Goal: Task Accomplishment & Management: Manage account settings

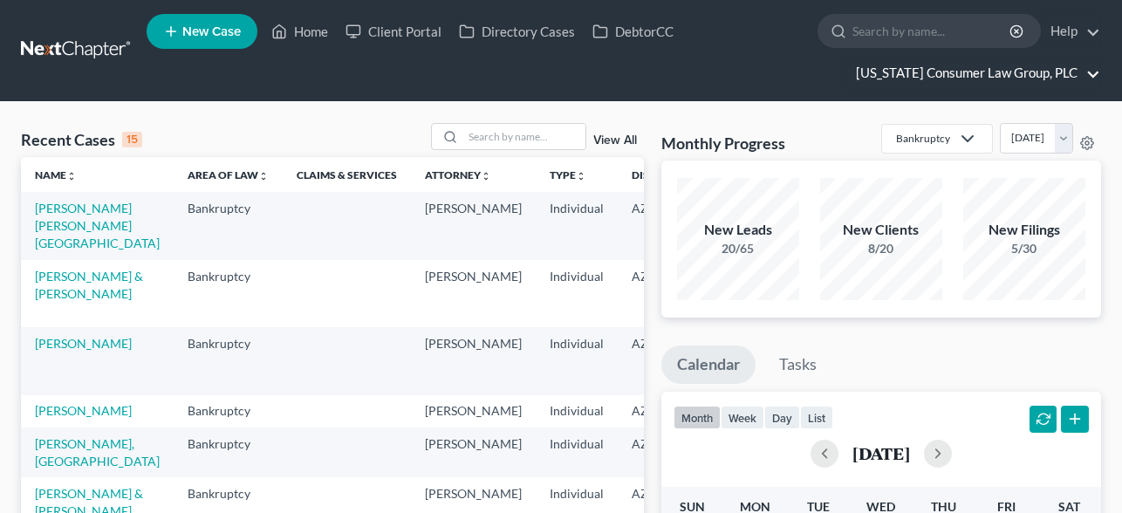
click at [1009, 79] on link "[US_STATE] Consumer Law Group, PLC" at bounding box center [973, 73] width 253 height 31
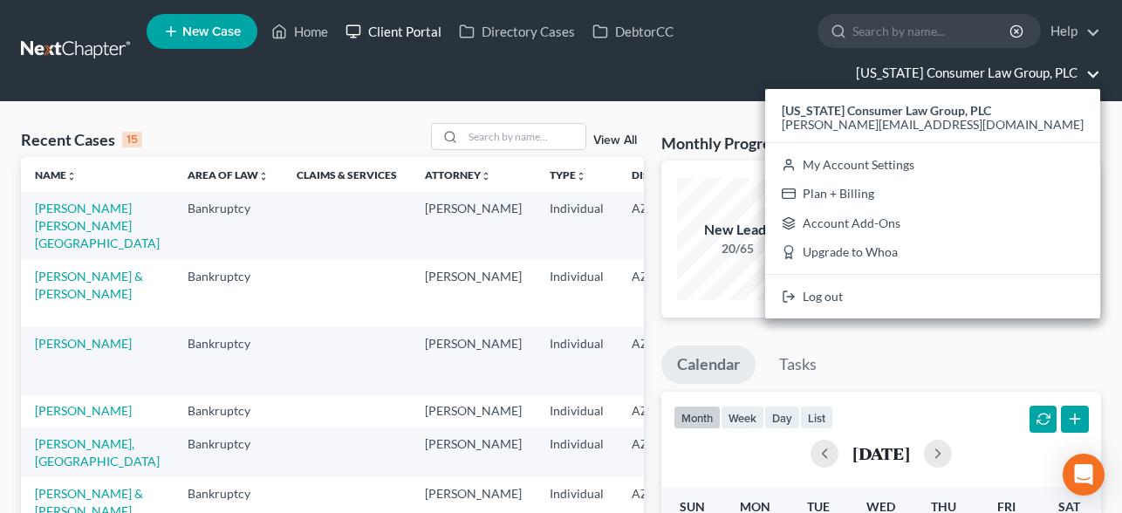
click at [398, 33] on link "Client Portal" at bounding box center [393, 31] width 113 height 31
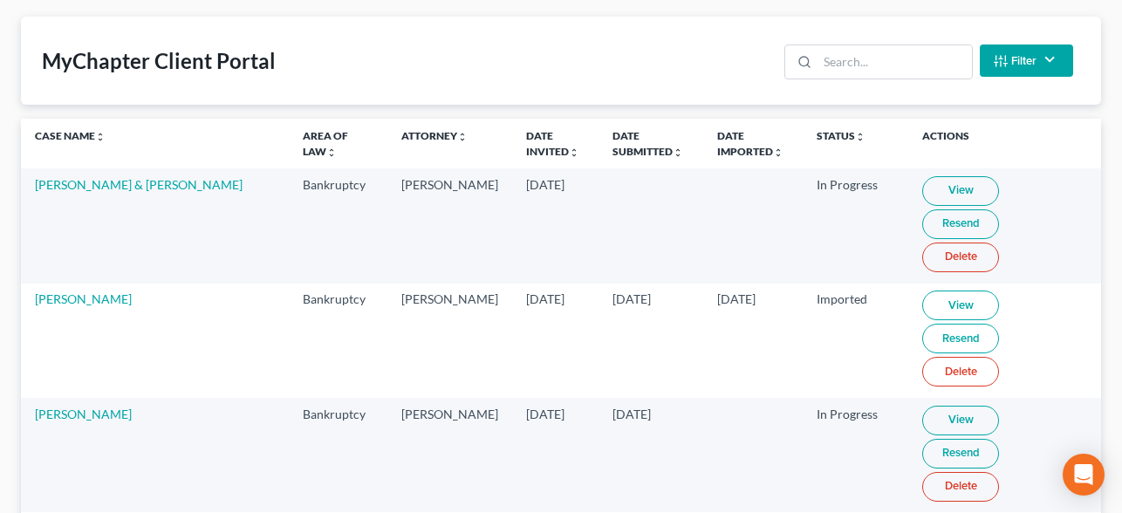
scroll to position [67, 0]
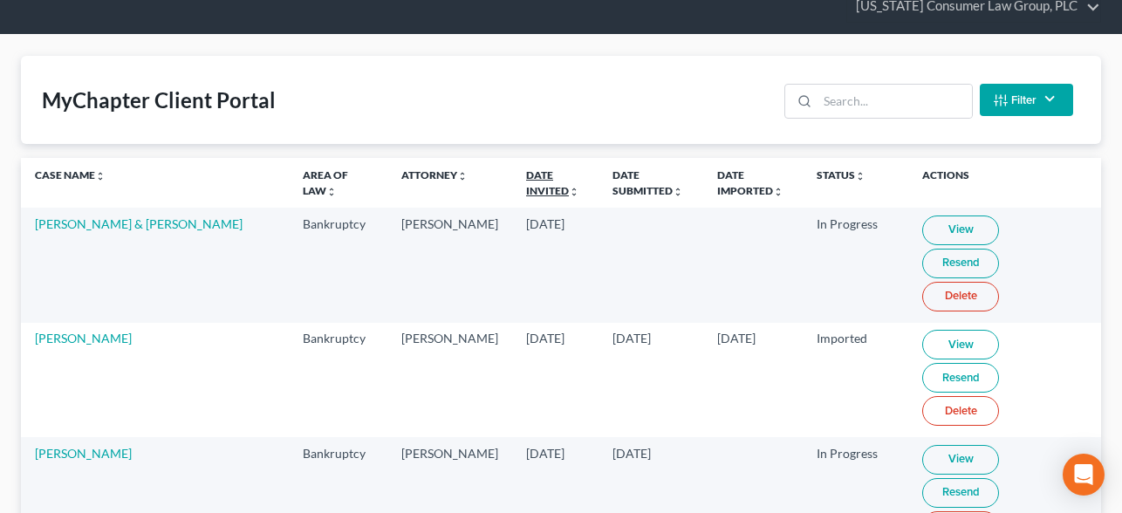
click at [526, 179] on link "Date Invited unfold_more expand_more expand_less" at bounding box center [552, 182] width 53 height 28
click at [526, 187] on link "Date Invited unfold_more expand_more expand_less" at bounding box center [553, 182] width 55 height 28
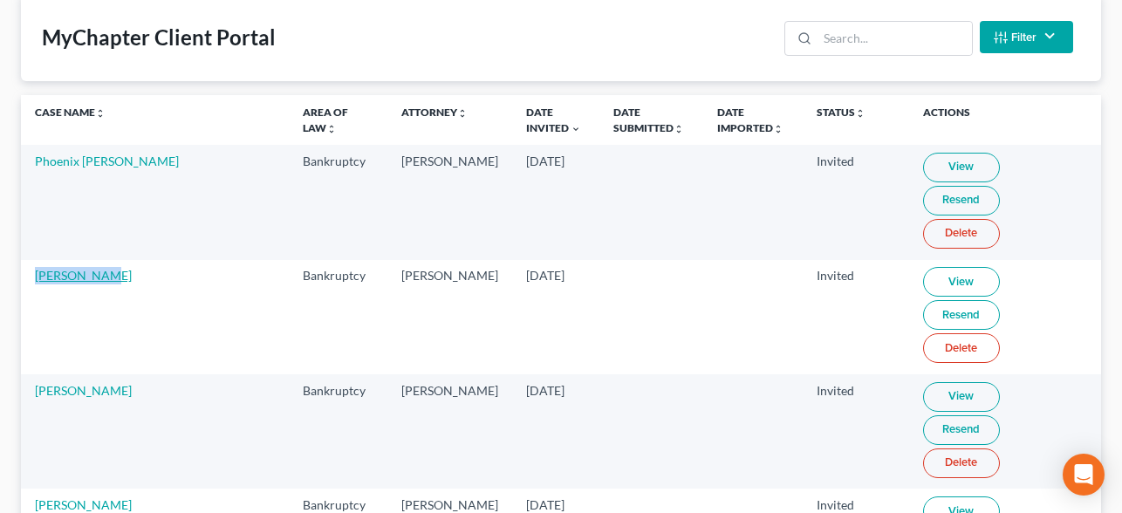
scroll to position [124, 0]
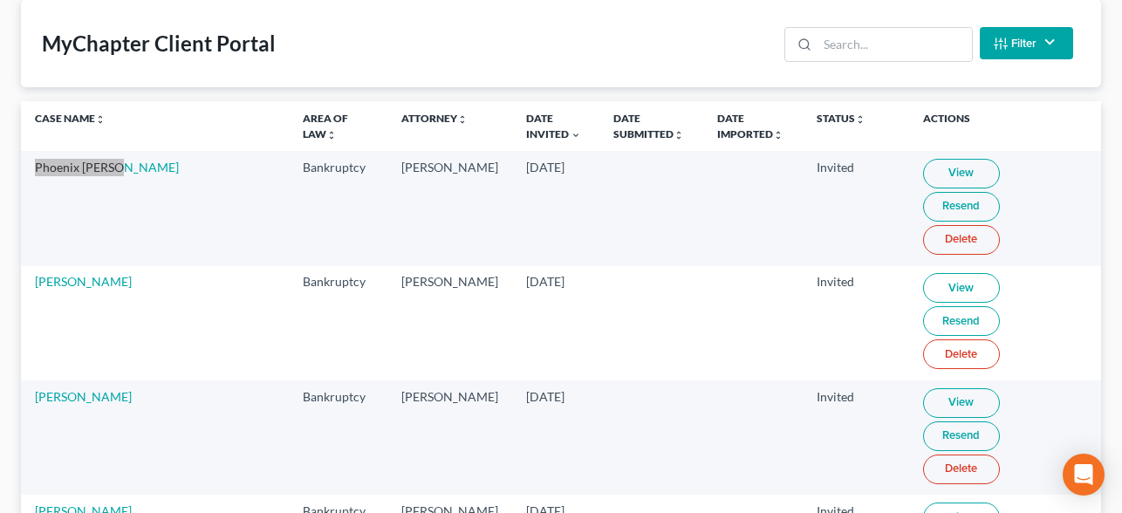
drag, startPoint x: 90, startPoint y: 170, endPoint x: 105, endPoint y: 19, distance: 151.7
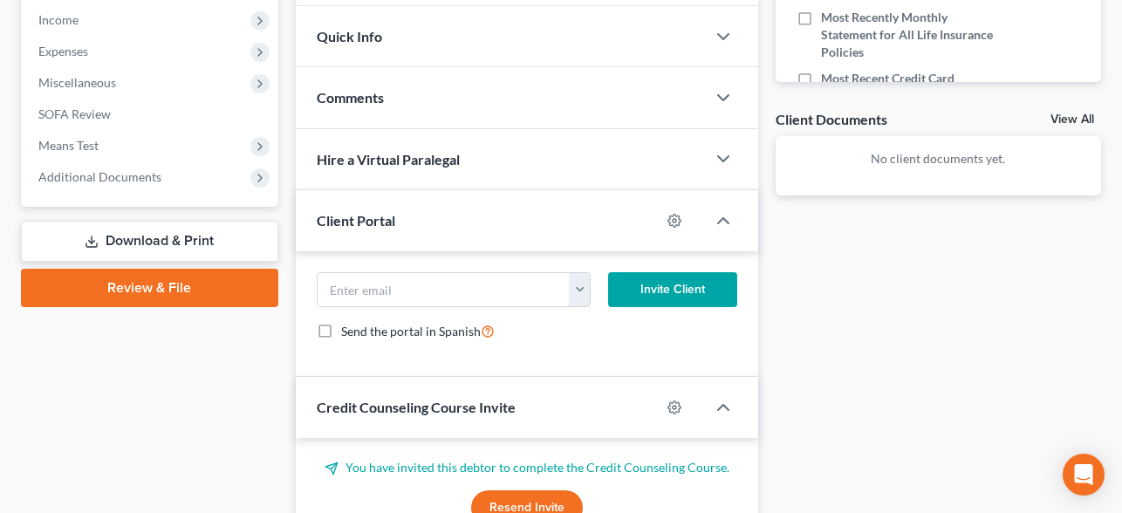
scroll to position [640, 0]
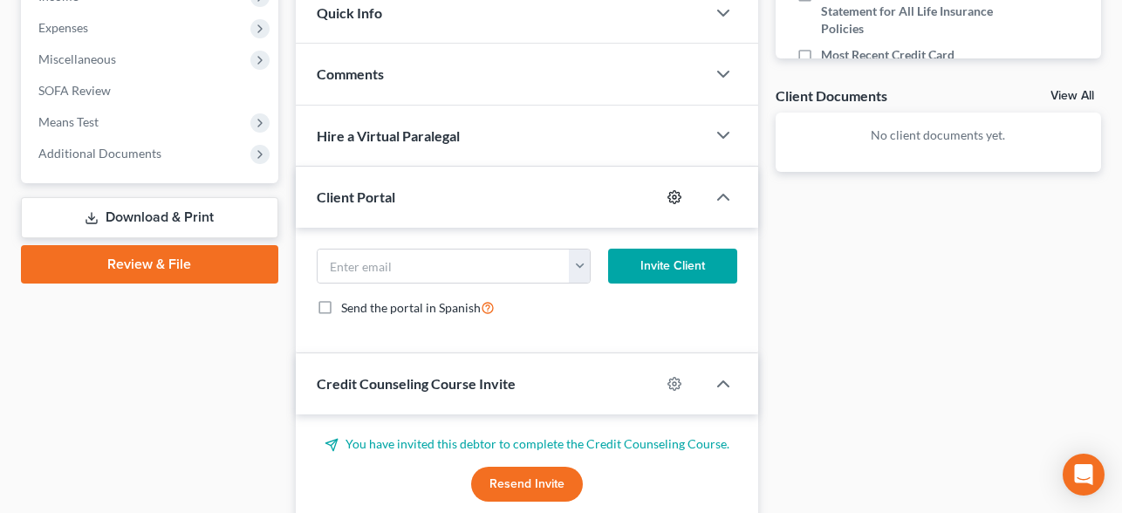
click at [668, 195] on icon "button" at bounding box center [674, 196] width 13 height 13
select select "1"
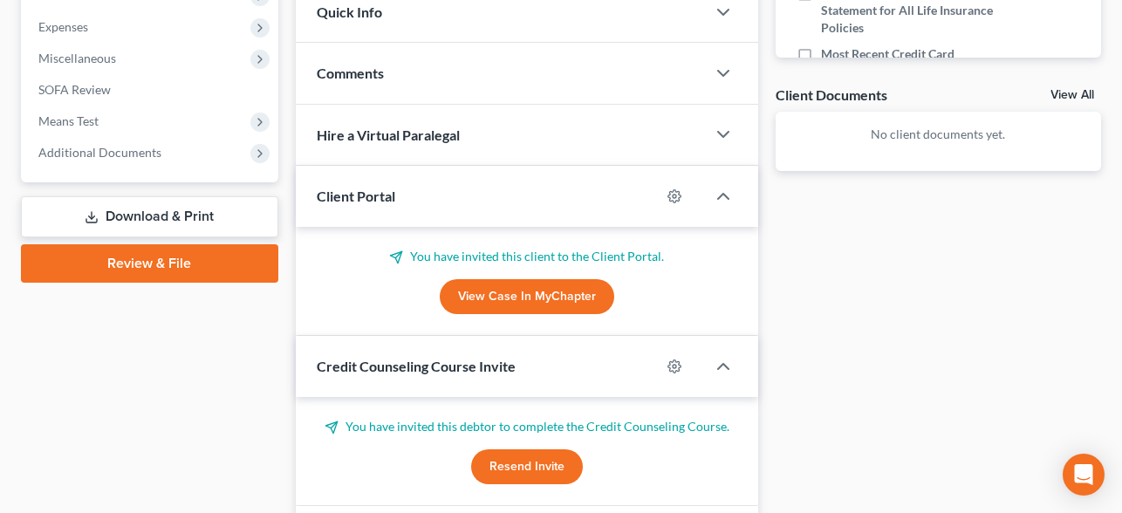
scroll to position [643, 0]
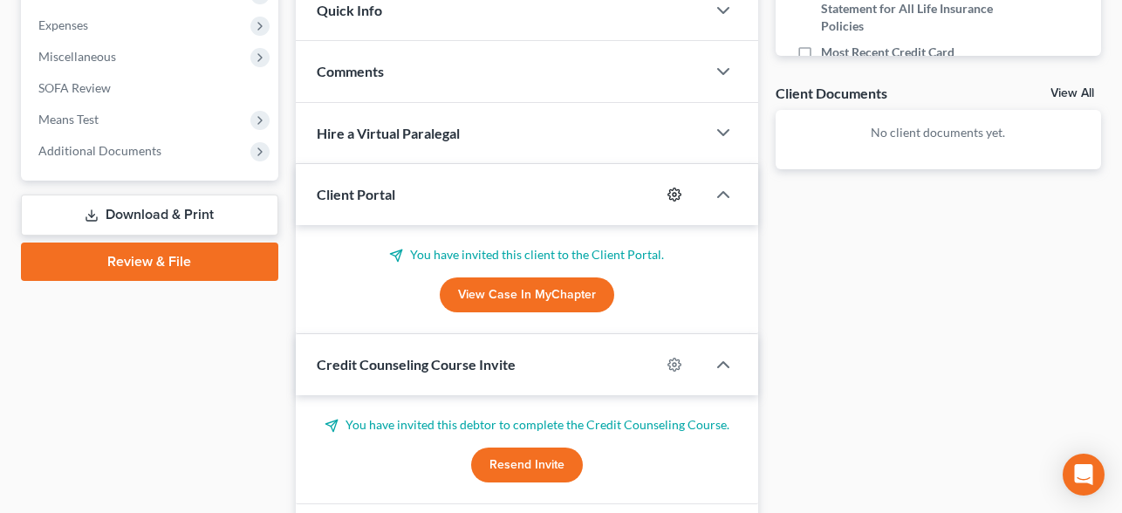
click at [677, 192] on icon "button" at bounding box center [674, 195] width 14 height 14
select select "1"
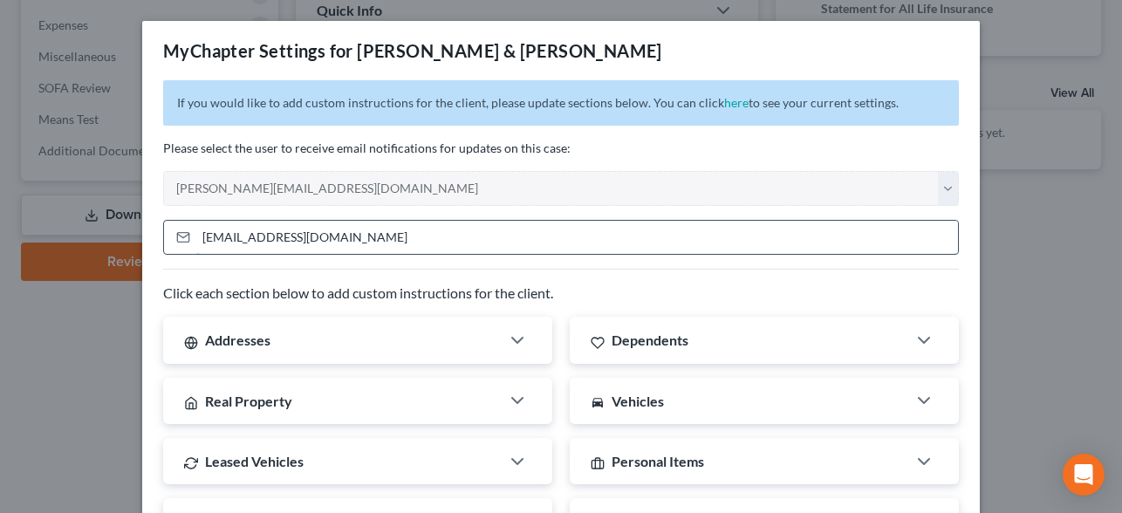
click at [322, 232] on input "boggs007@gmail.com" at bounding box center [577, 237] width 762 height 33
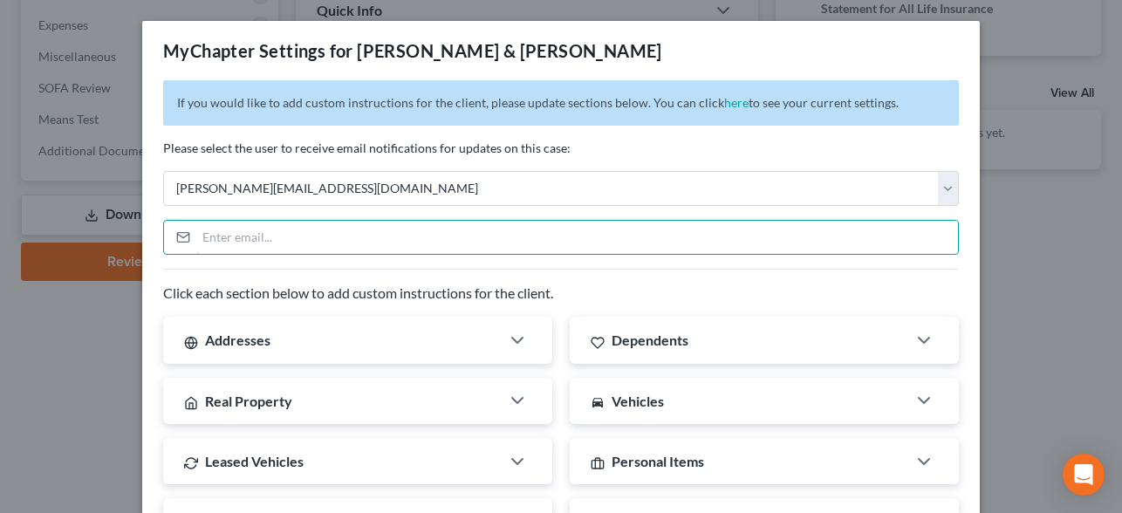
scroll to position [563, 0]
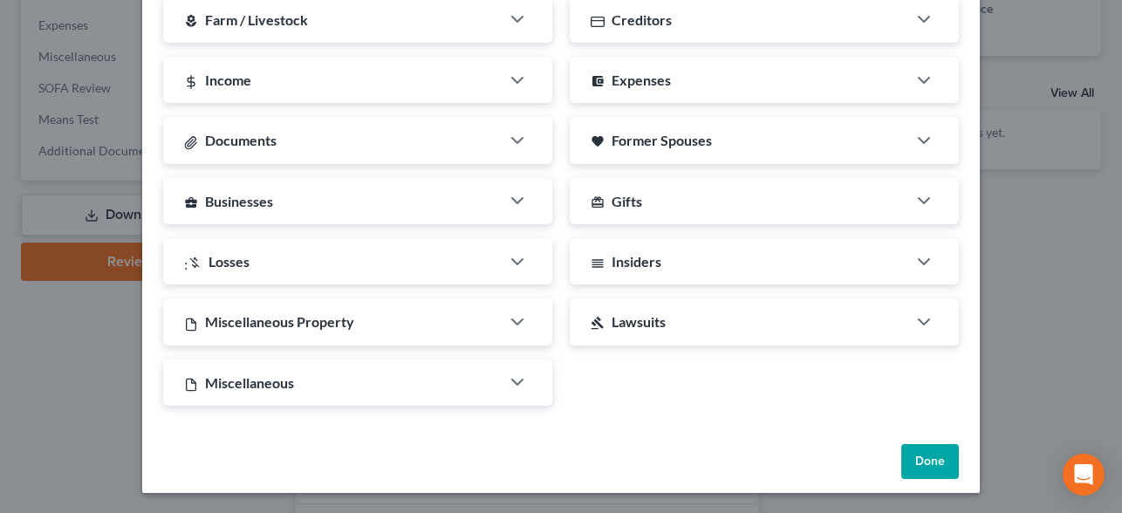
click at [921, 456] on button "Done" at bounding box center [930, 461] width 58 height 35
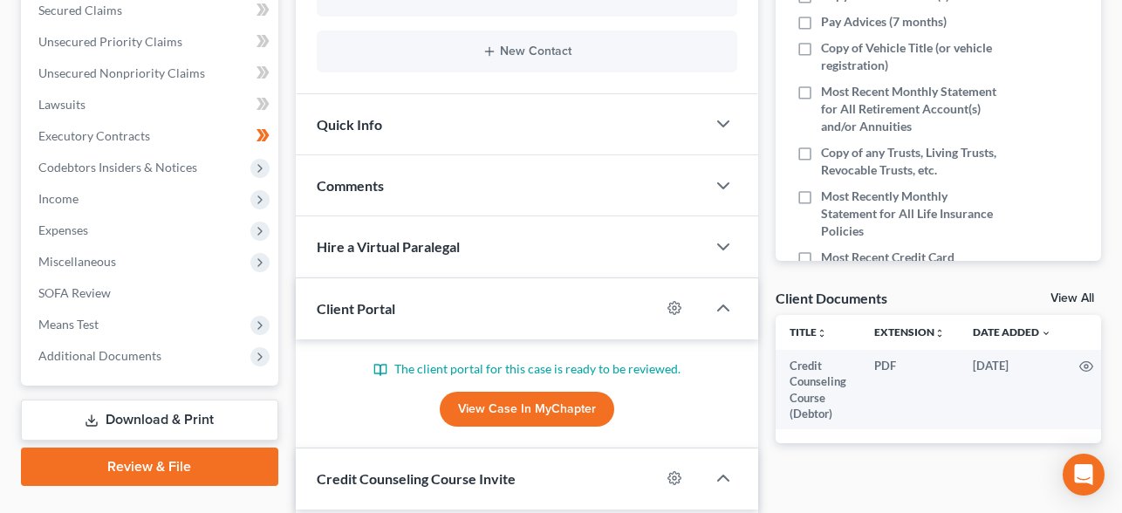
scroll to position [618, 0]
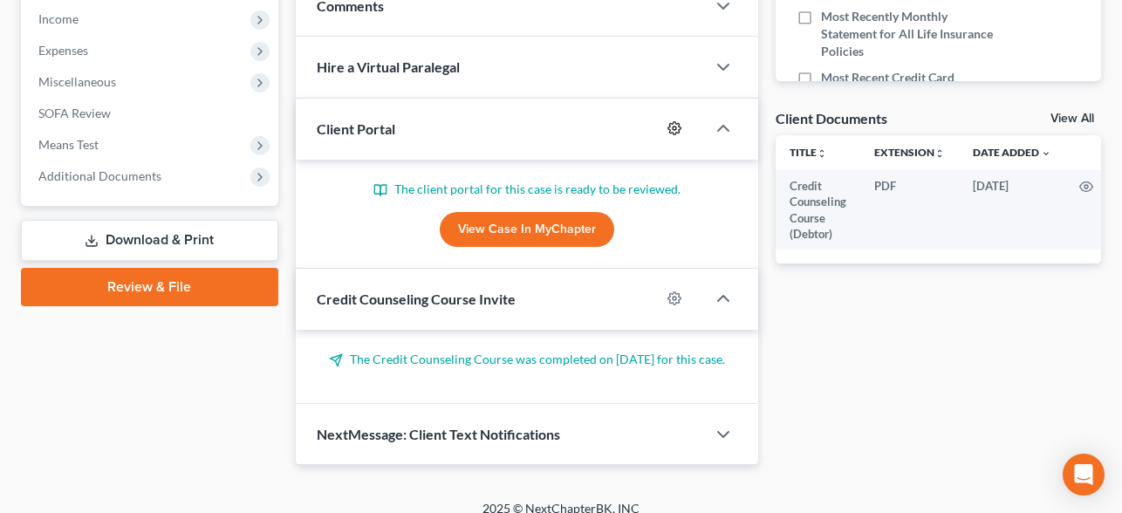
click at [672, 121] on icon "button" at bounding box center [674, 128] width 14 height 14
select select "1"
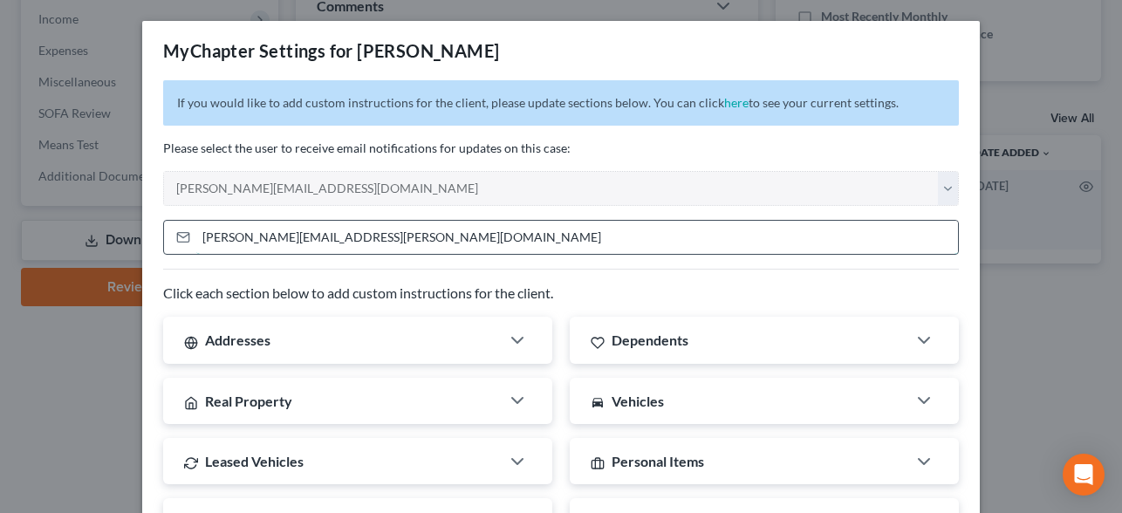
click at [308, 237] on input "olga.zaldana@gmail.com" at bounding box center [577, 237] width 762 height 33
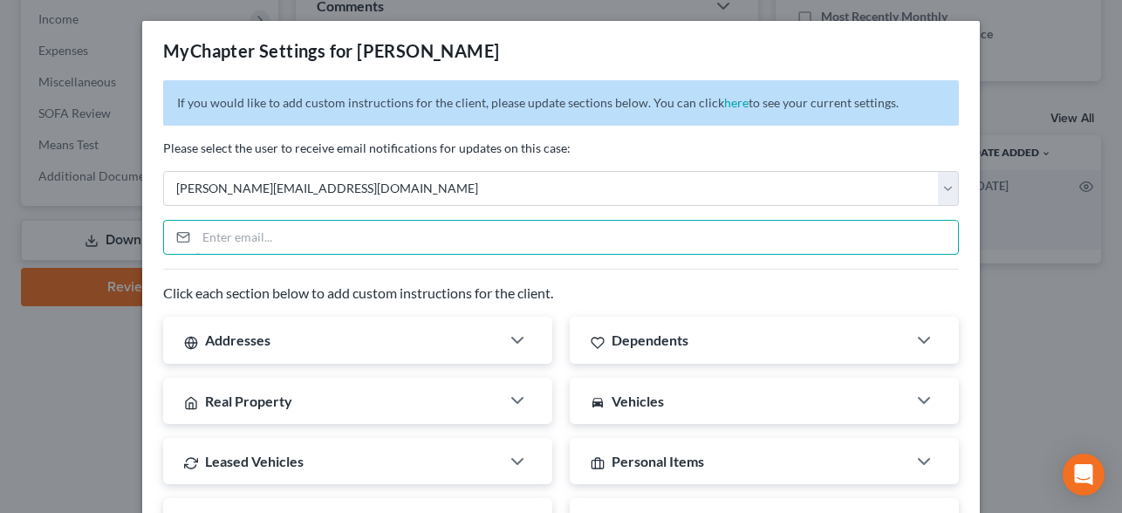
scroll to position [563, 0]
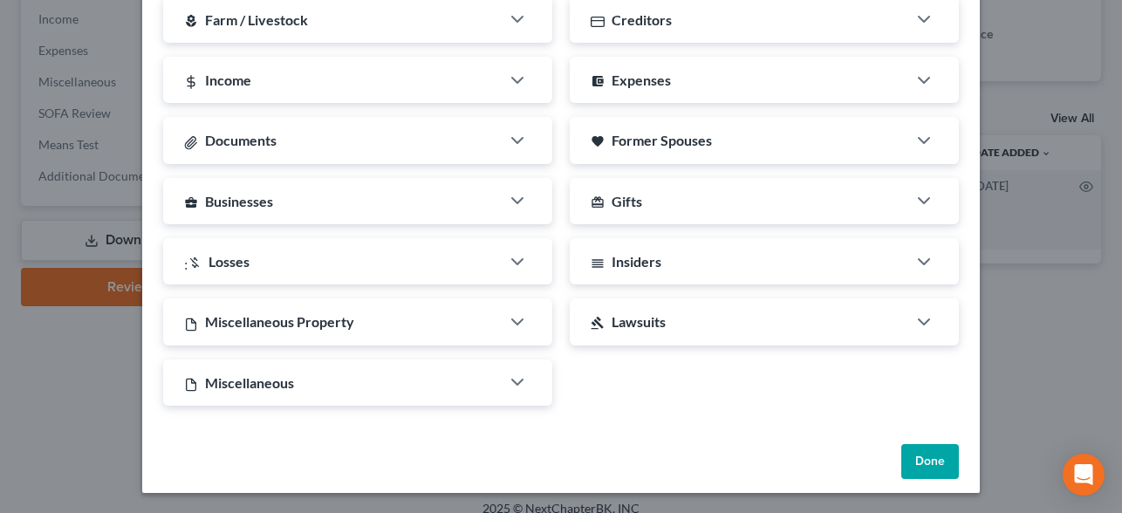
click at [920, 458] on button "Done" at bounding box center [930, 461] width 58 height 35
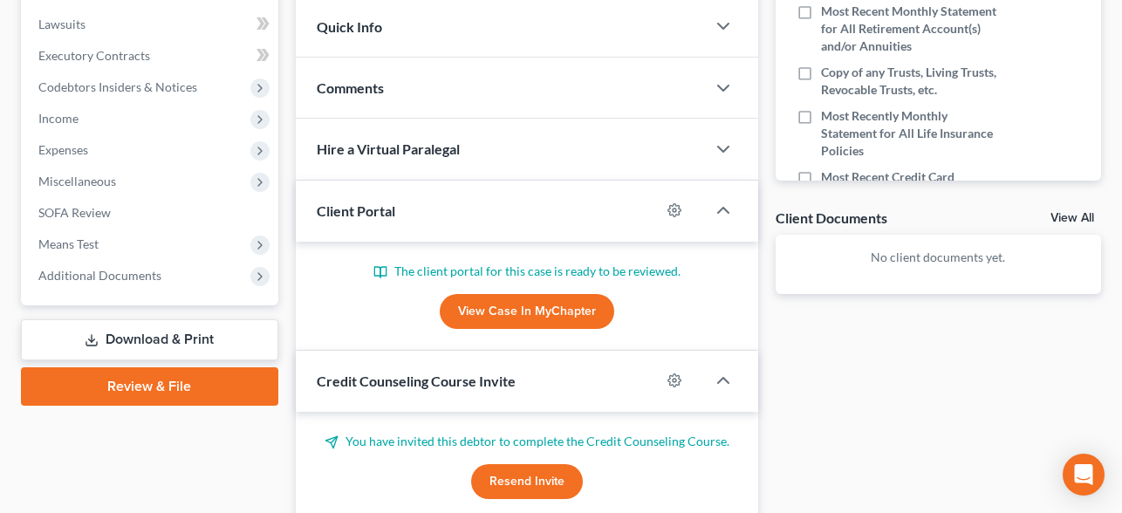
scroll to position [600, 0]
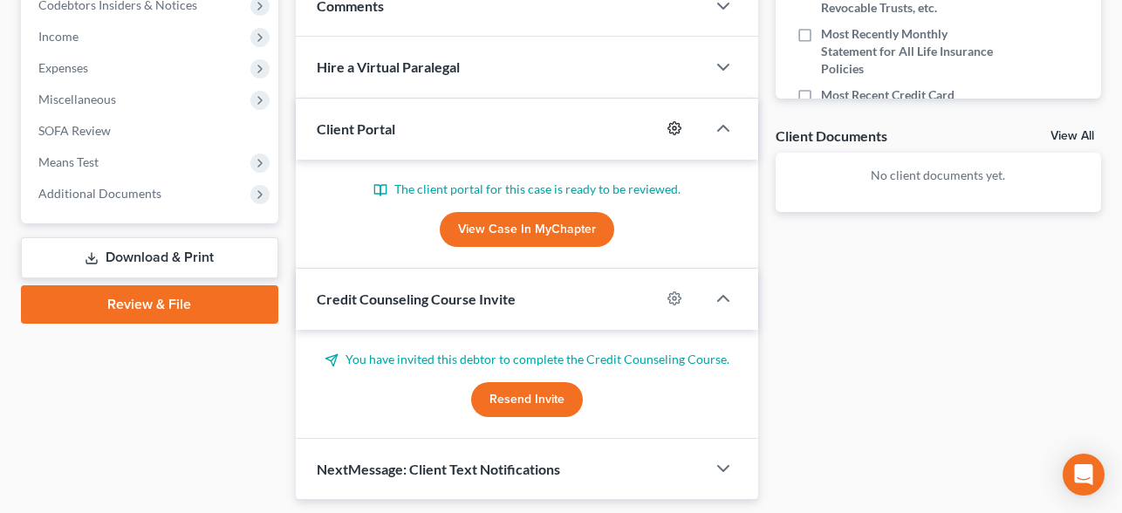
click at [679, 121] on icon "button" at bounding box center [674, 128] width 14 height 14
select select "1"
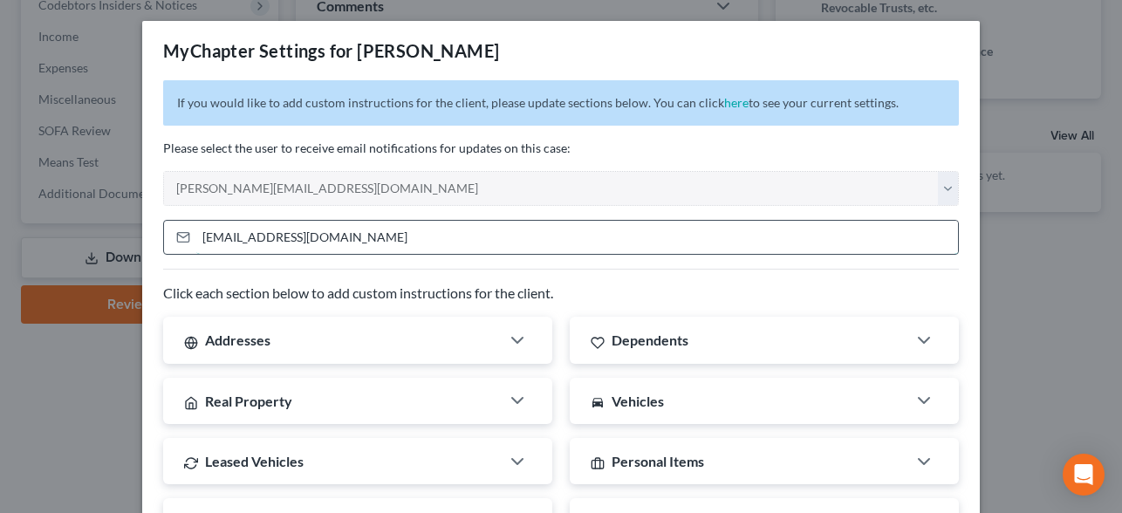
click at [289, 229] on input "gregwentzel30@yahoo.com" at bounding box center [577, 237] width 762 height 33
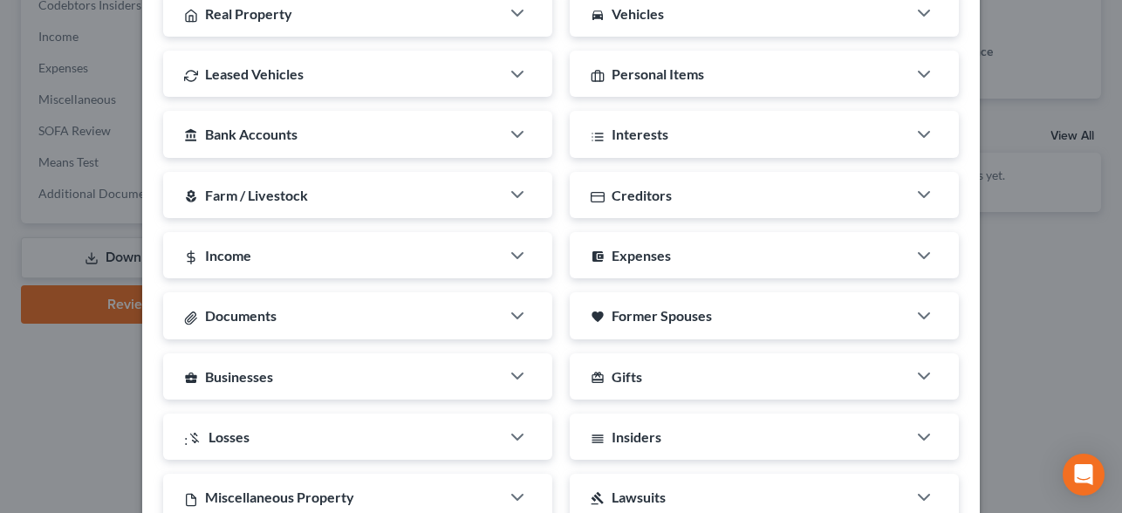
scroll to position [563, 0]
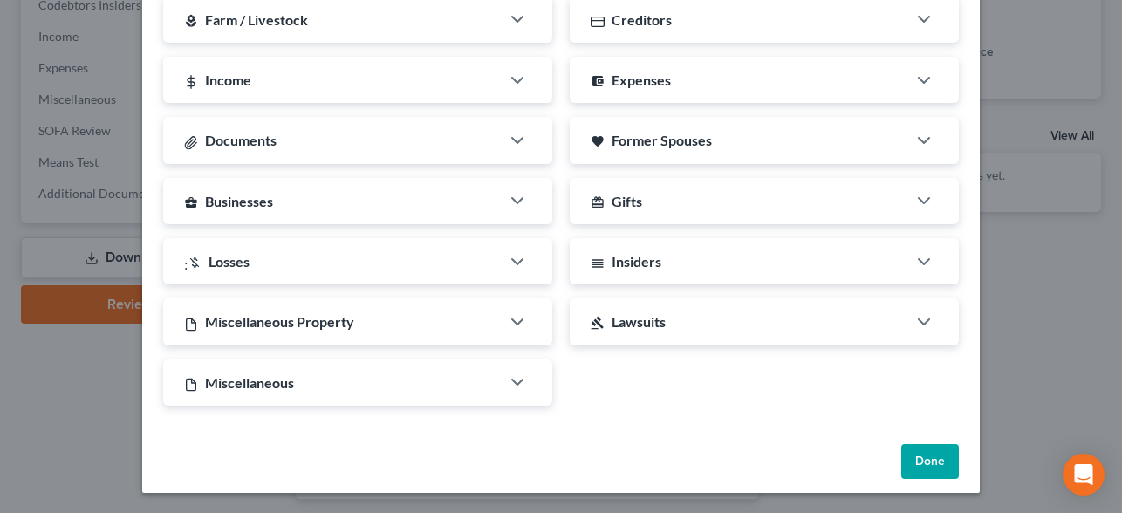
click at [934, 450] on button "Done" at bounding box center [930, 461] width 58 height 35
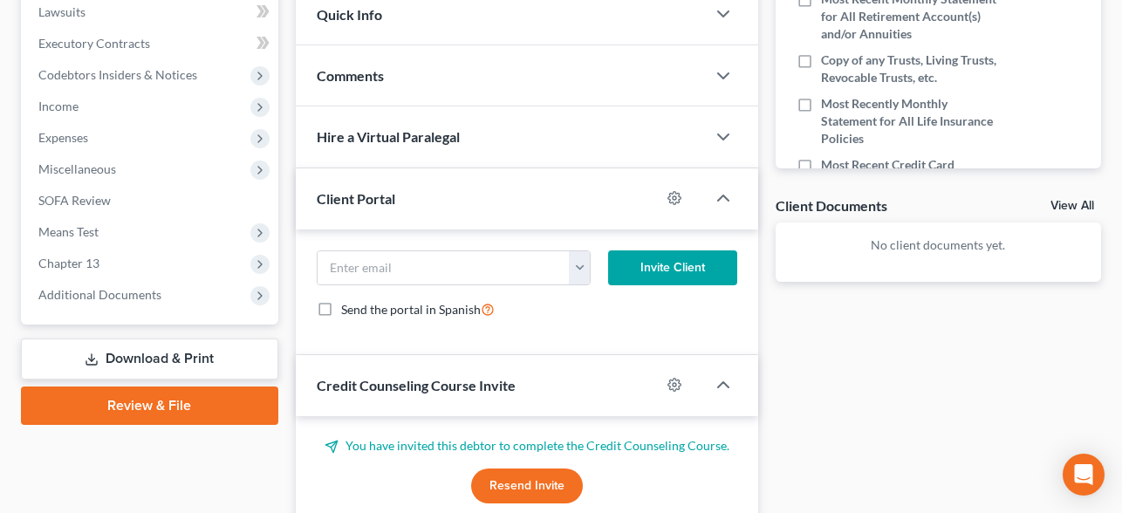
scroll to position [565, 0]
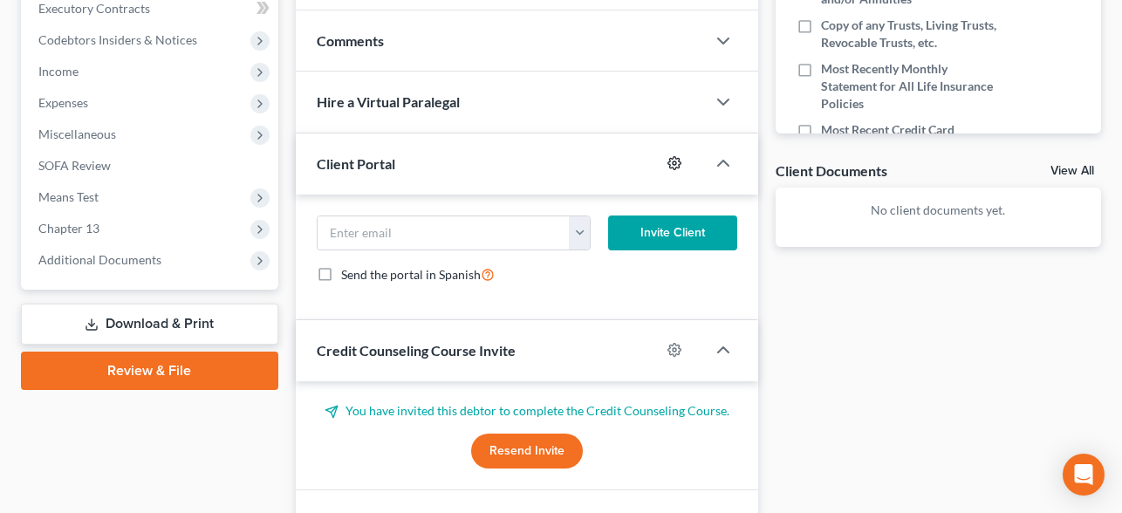
click at [677, 164] on icon "button" at bounding box center [674, 163] width 14 height 14
select select "1"
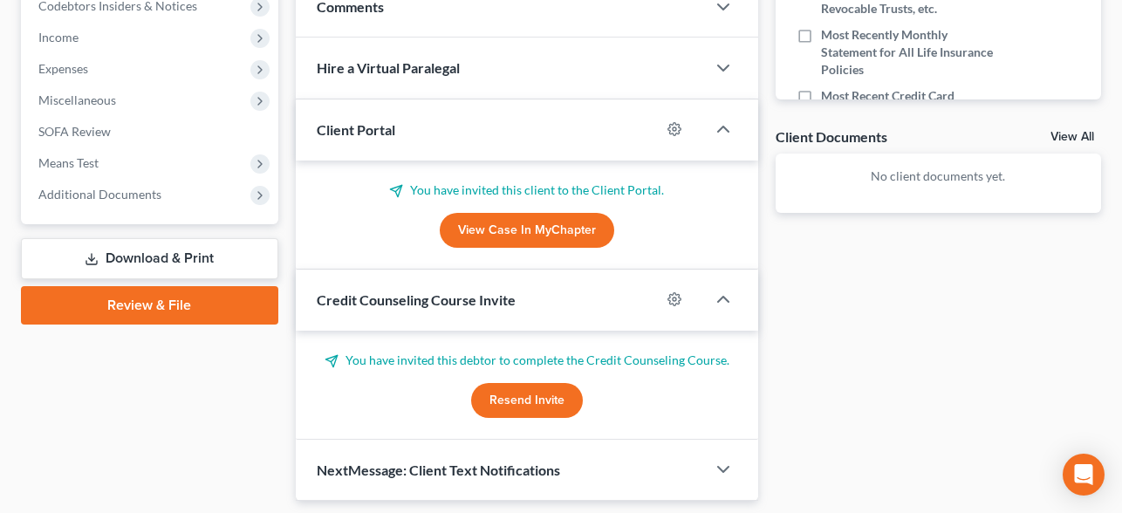
scroll to position [653, 0]
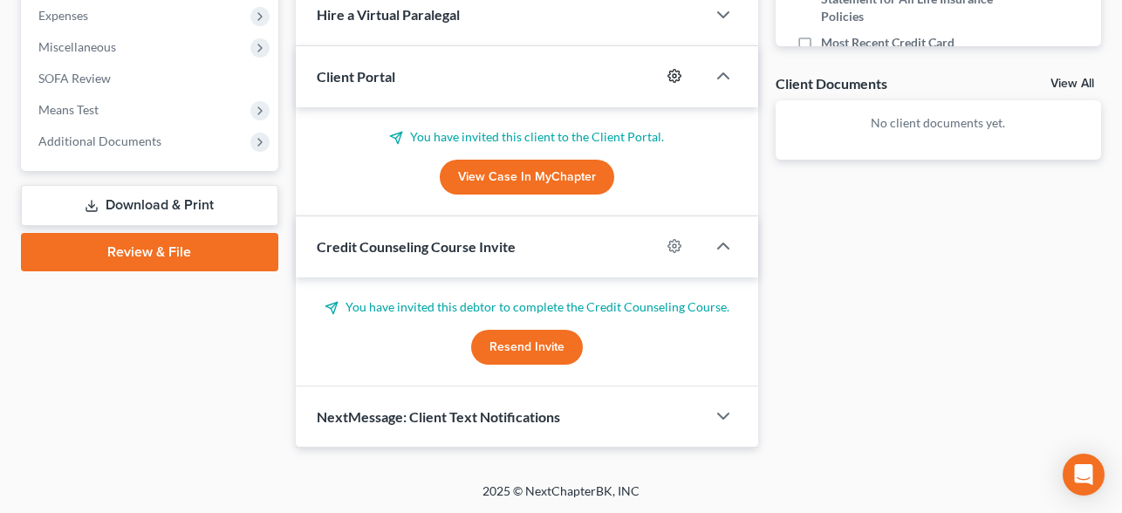
click at [680, 71] on icon "button" at bounding box center [674, 76] width 14 height 14
select select "1"
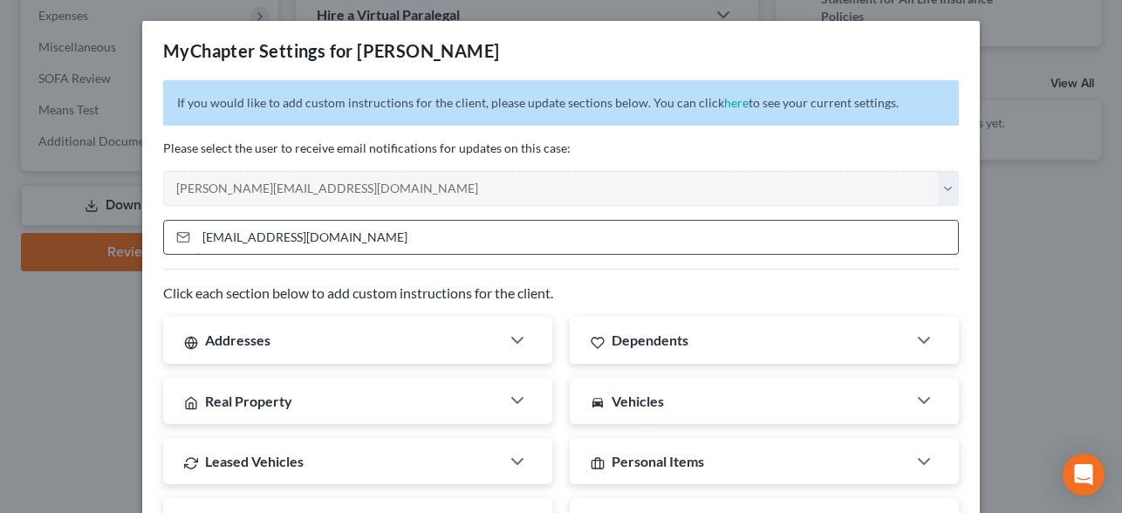
click at [289, 233] on input "[EMAIL_ADDRESS][DOMAIN_NAME]" at bounding box center [577, 237] width 762 height 33
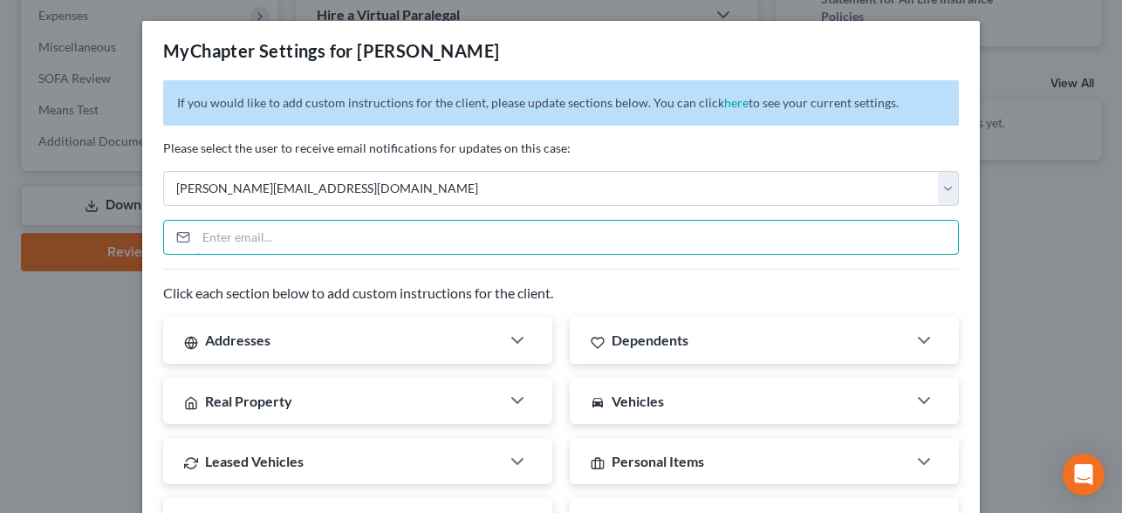
scroll to position [563, 0]
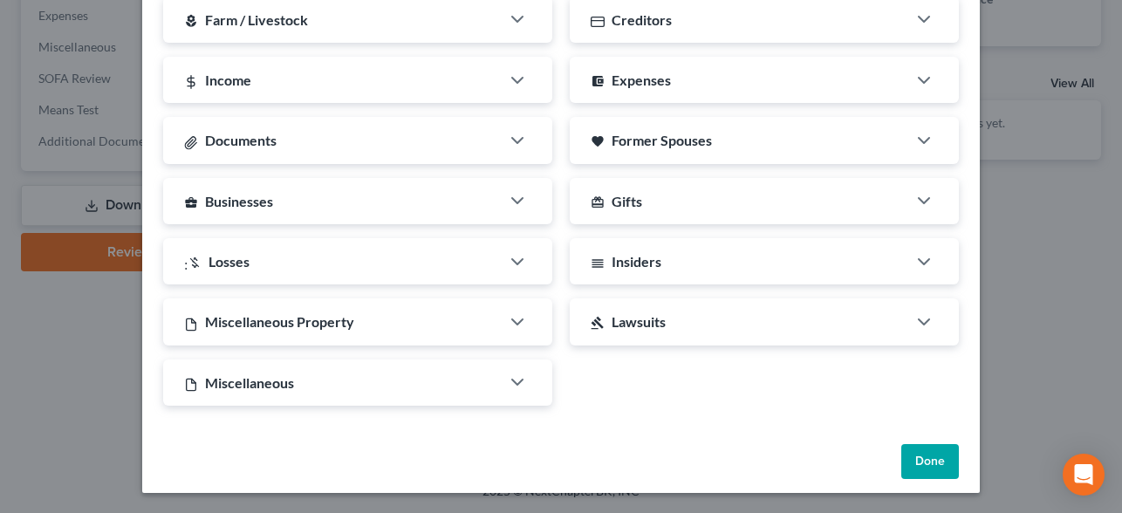
click at [937, 472] on button "Done" at bounding box center [930, 461] width 58 height 35
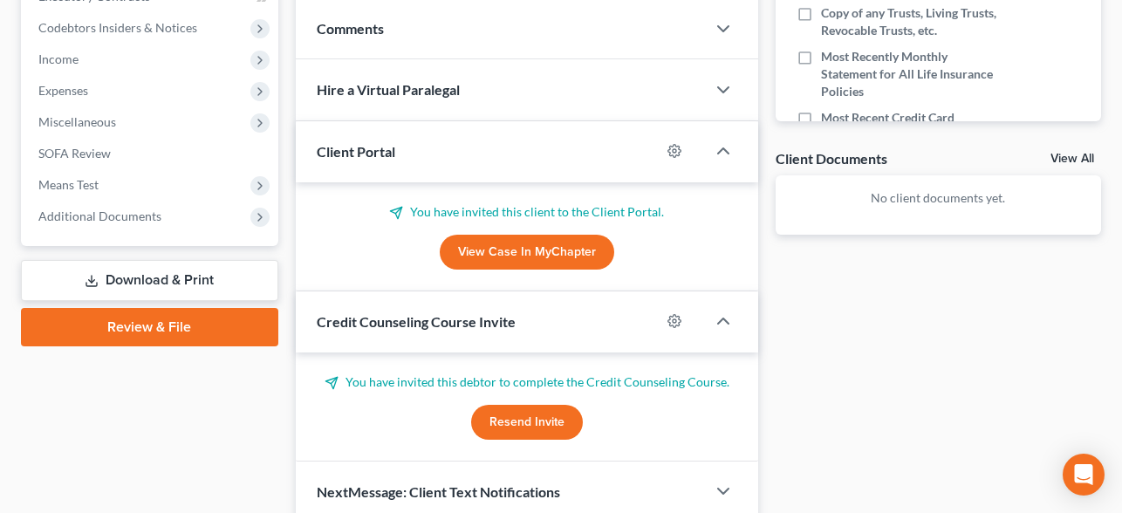
scroll to position [578, 0]
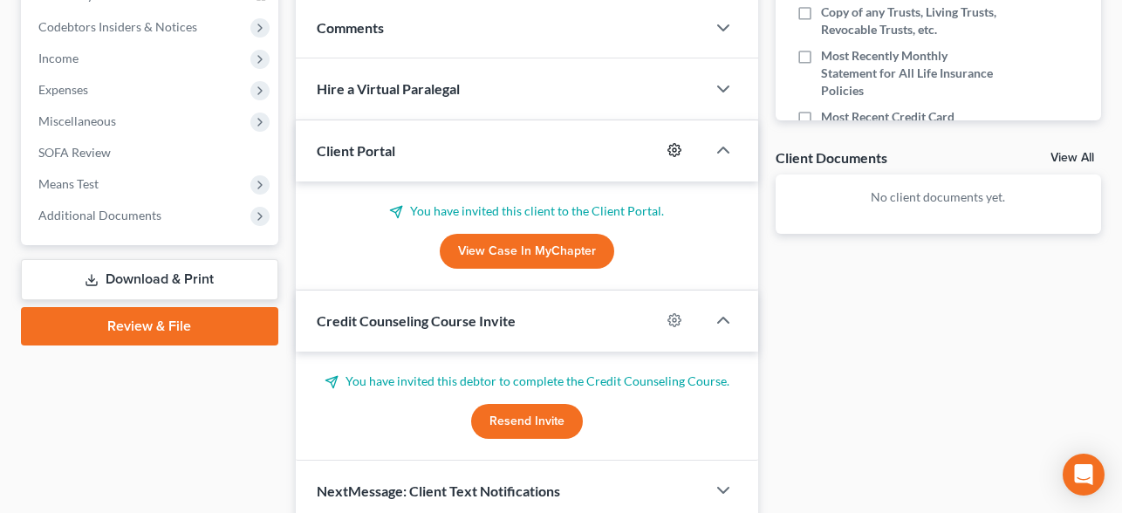
click at [673, 154] on icon "button" at bounding box center [674, 150] width 13 height 13
select select "1"
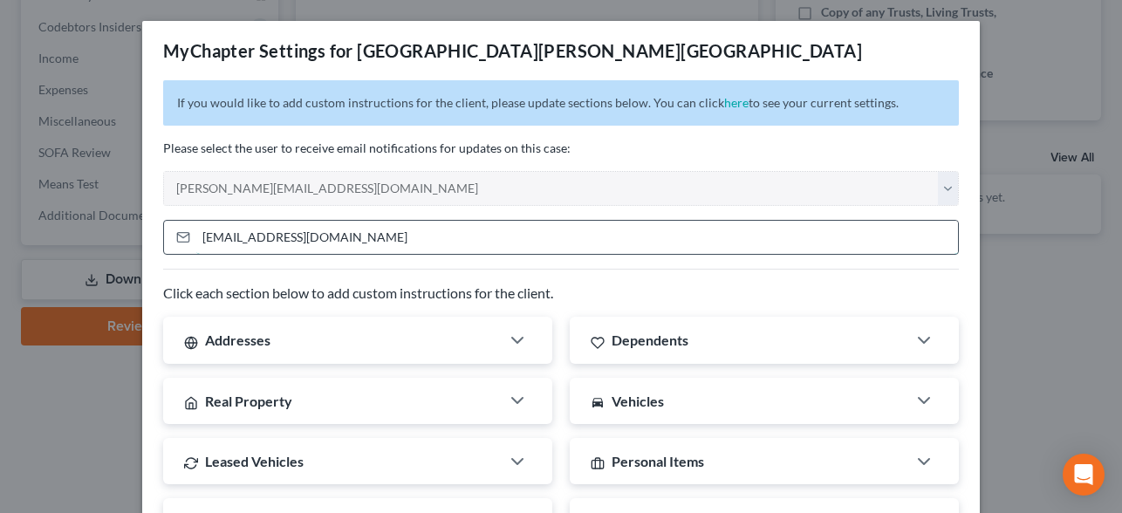
click at [285, 243] on input "mansfieldcurtis@yahoo.com" at bounding box center [577, 237] width 762 height 33
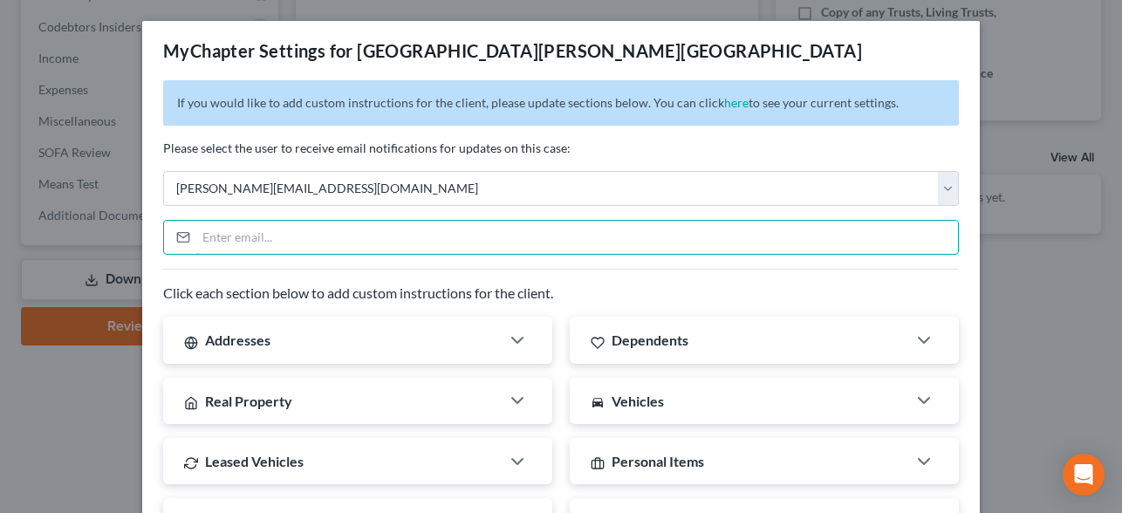
scroll to position [563, 0]
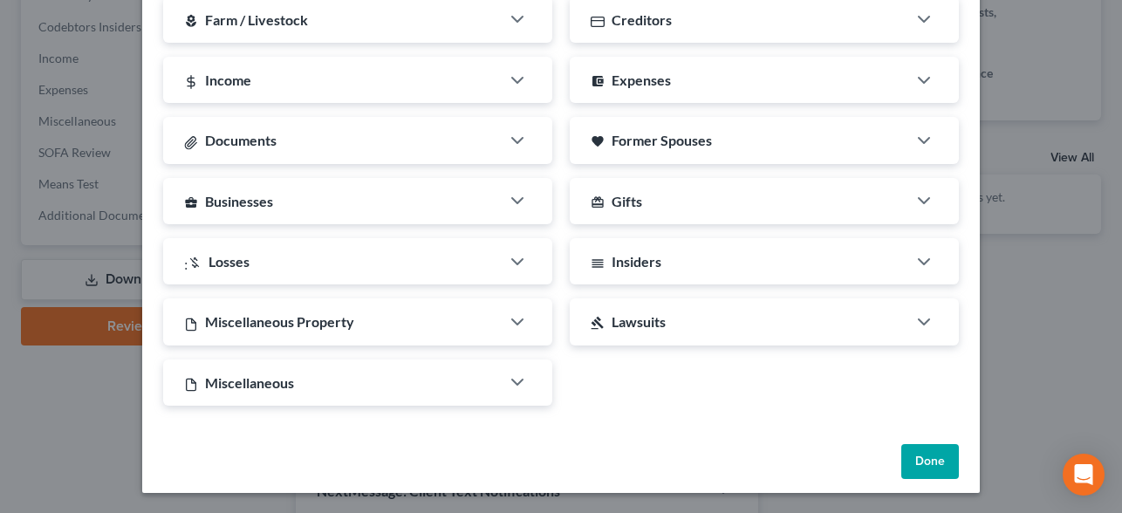
click at [919, 452] on button "Done" at bounding box center [930, 461] width 58 height 35
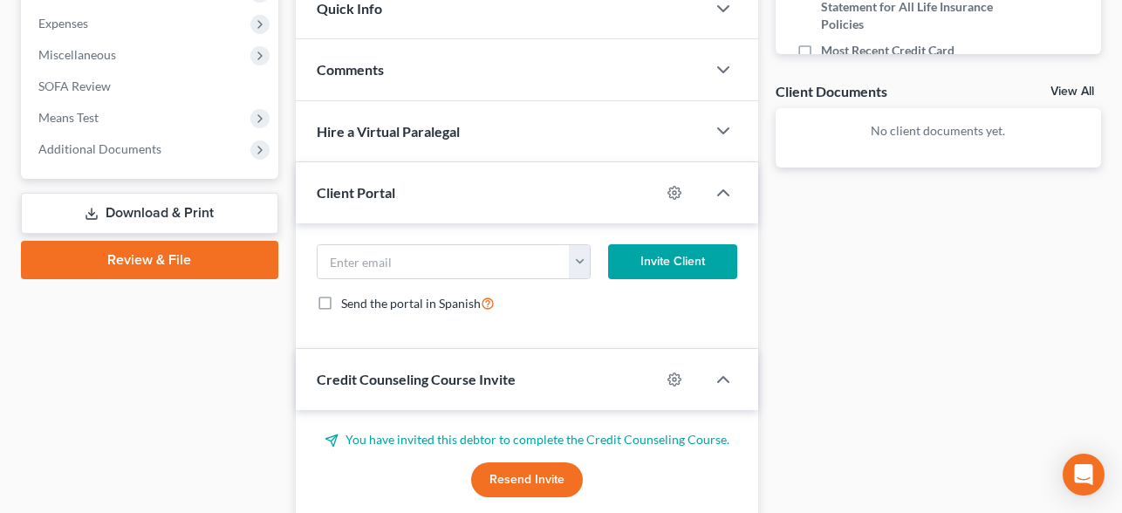
scroll to position [657, 0]
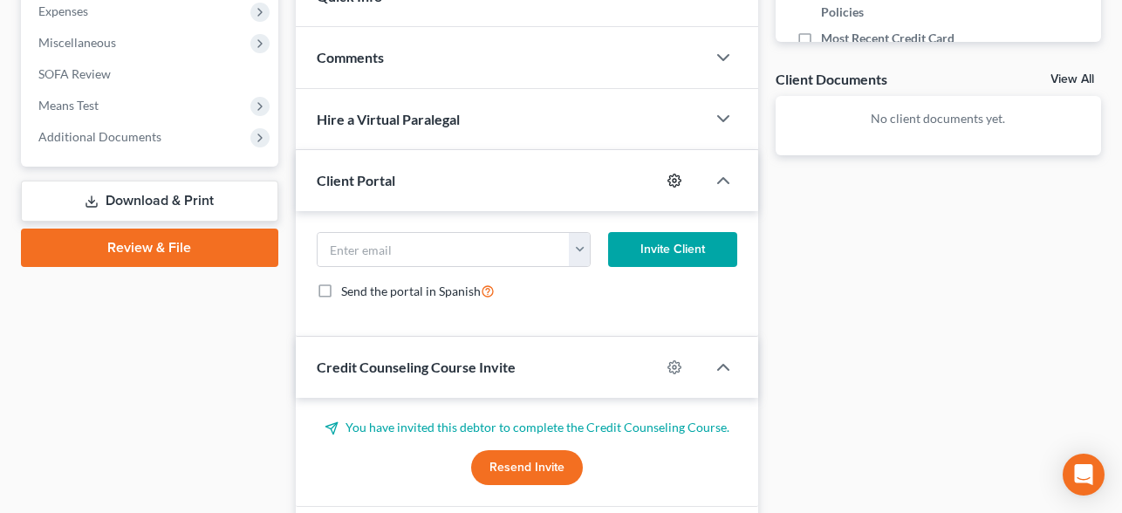
click at [674, 183] on icon "button" at bounding box center [674, 181] width 14 height 14
select select "1"
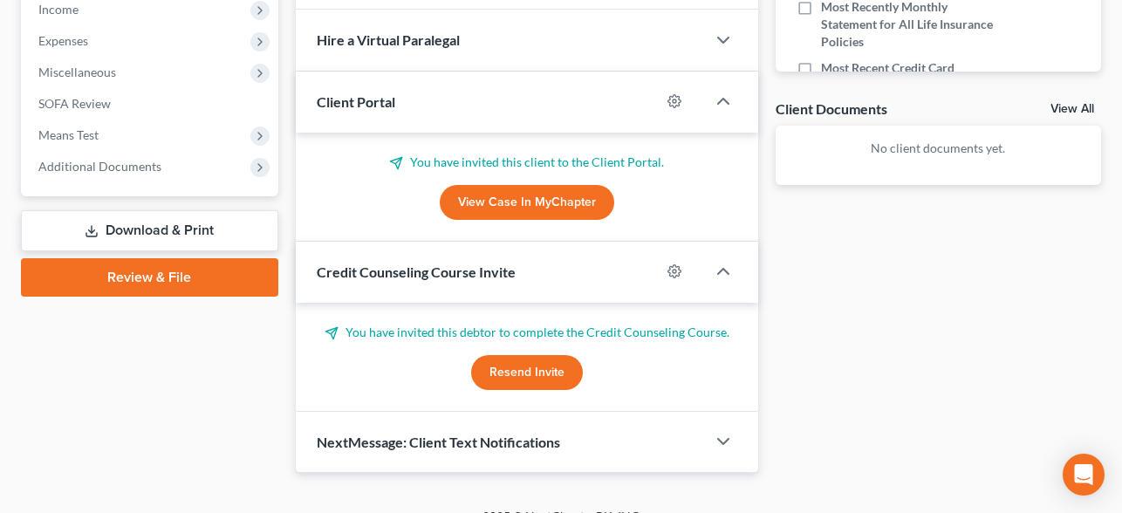
scroll to position [653, 0]
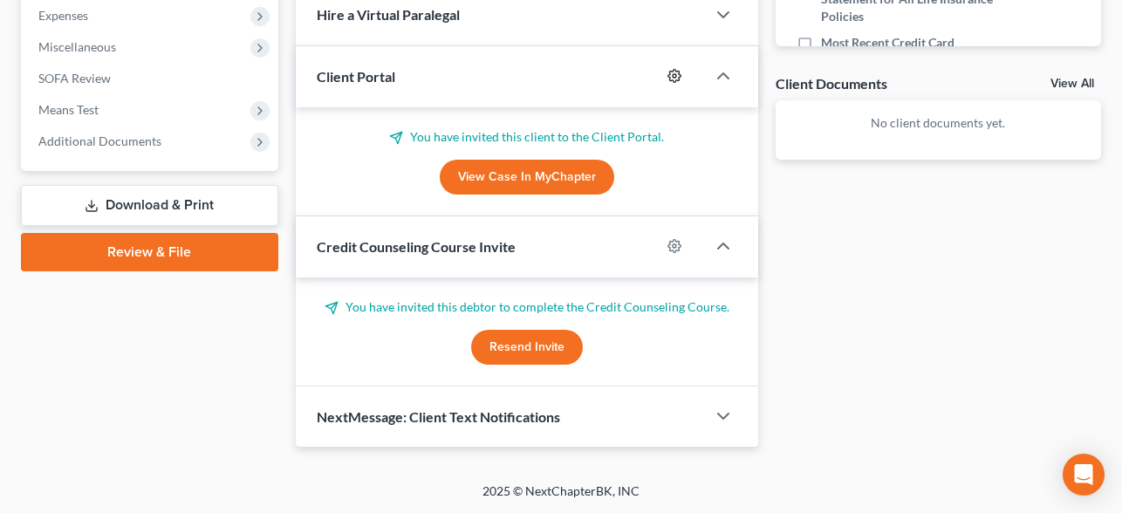
click at [673, 77] on circle "button" at bounding box center [674, 75] width 3 height 3
select select "1"
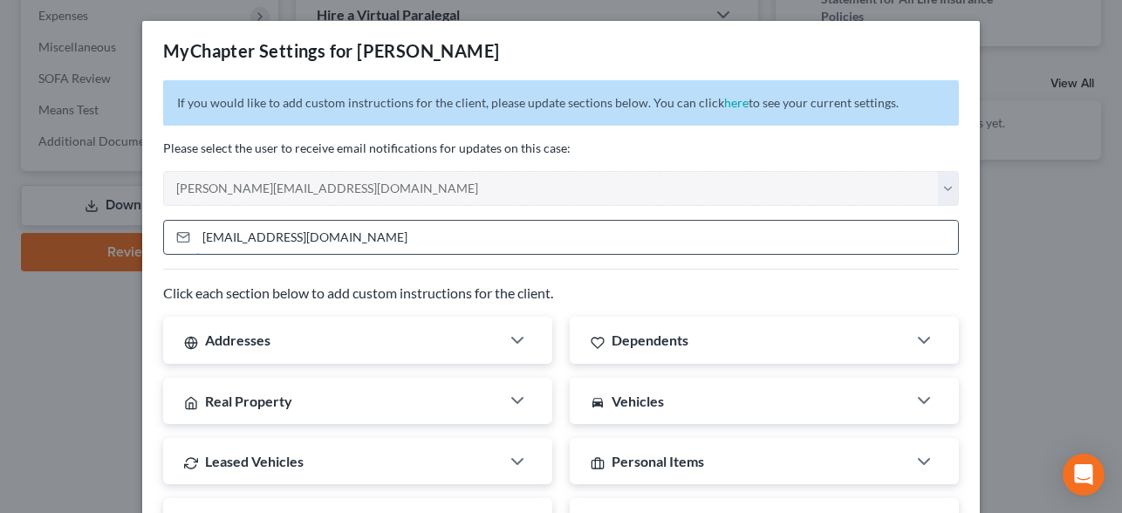
click at [394, 242] on input "[EMAIL_ADDRESS][DOMAIN_NAME]" at bounding box center [577, 237] width 762 height 33
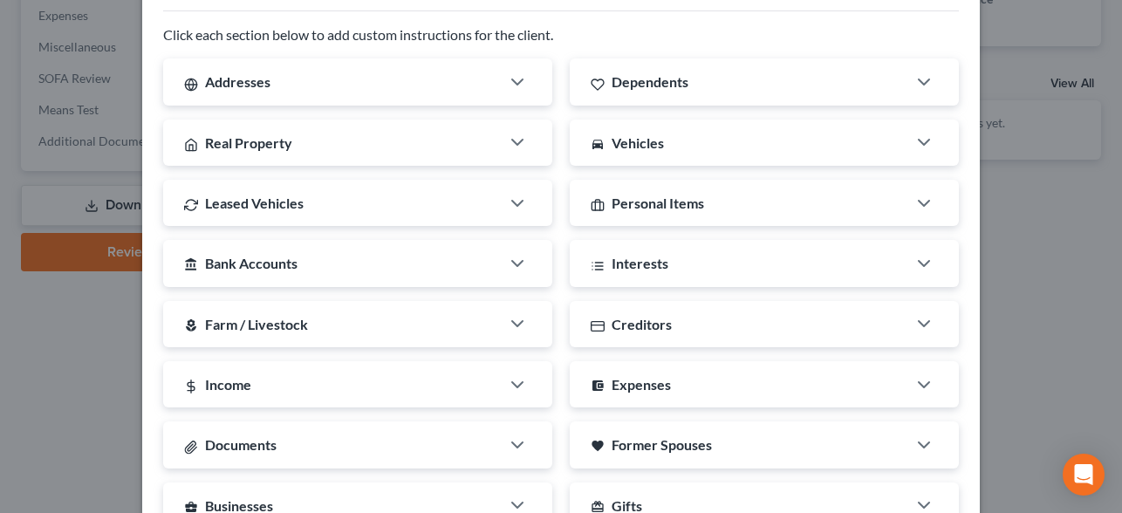
scroll to position [563, 0]
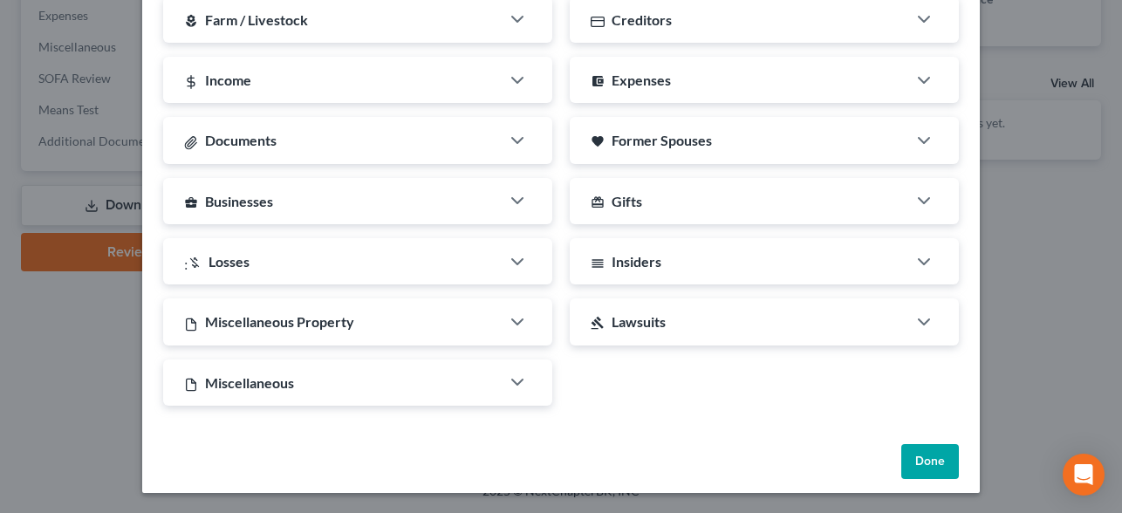
click at [921, 459] on button "Done" at bounding box center [930, 461] width 58 height 35
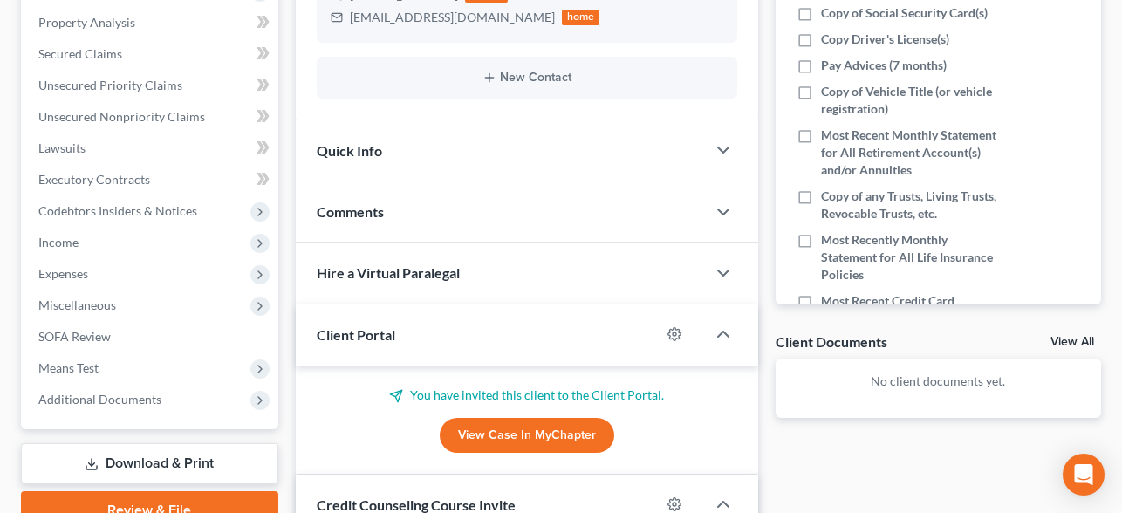
scroll to position [551, 0]
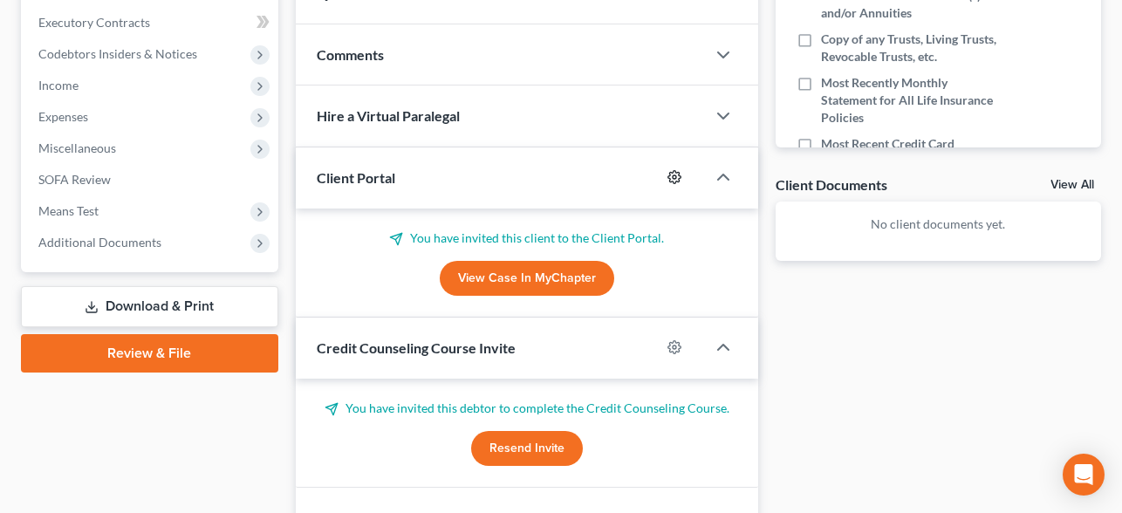
click at [668, 180] on icon "button" at bounding box center [674, 177] width 13 height 13
select select "1"
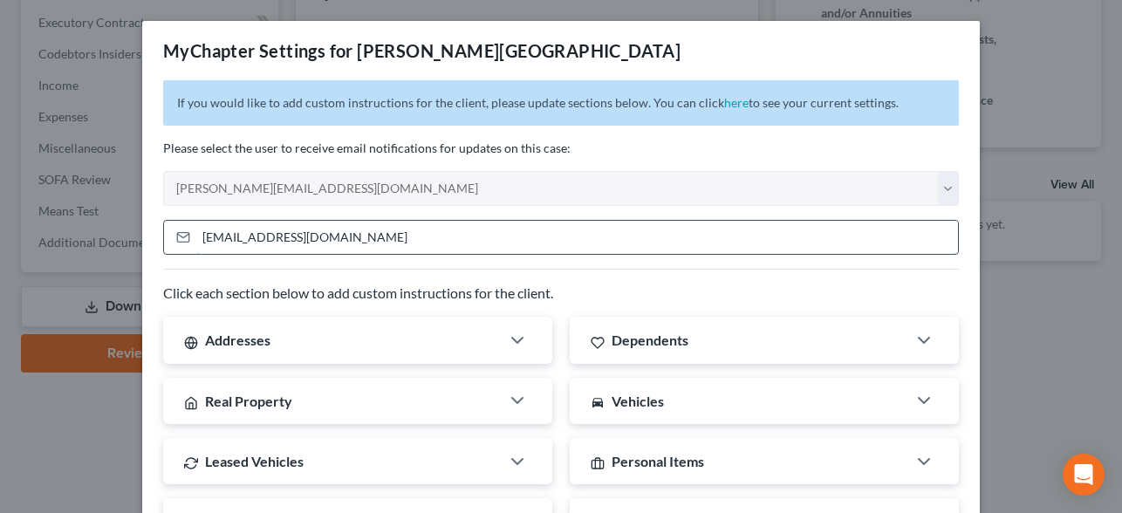
click at [354, 241] on input "[EMAIL_ADDRESS][DOMAIN_NAME]" at bounding box center [577, 237] width 762 height 33
click at [354, 241] on input "nkvillasenor@gmail.com" at bounding box center [577, 237] width 762 height 33
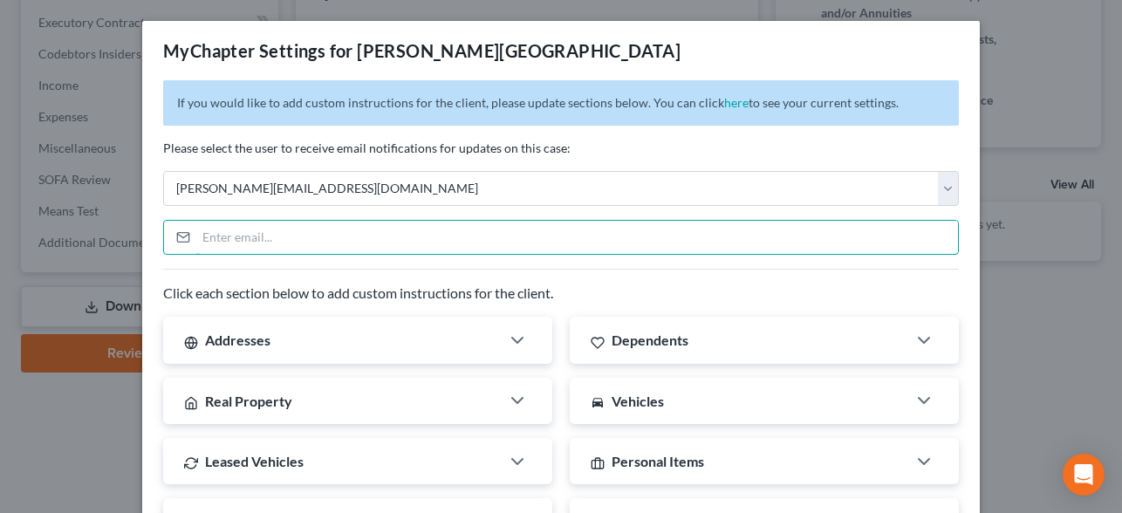
scroll to position [563, 0]
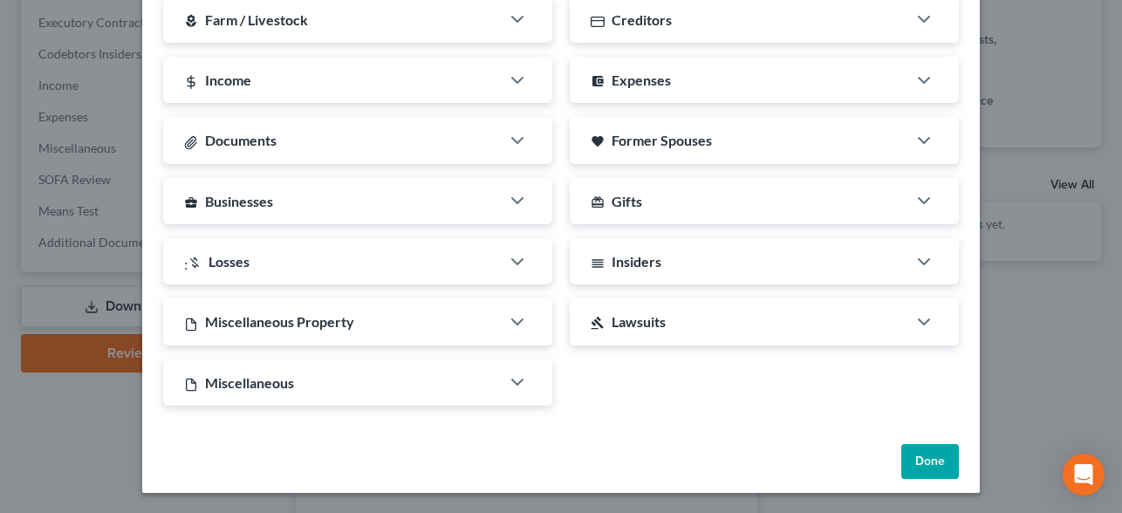
click at [930, 462] on button "Done" at bounding box center [930, 461] width 58 height 35
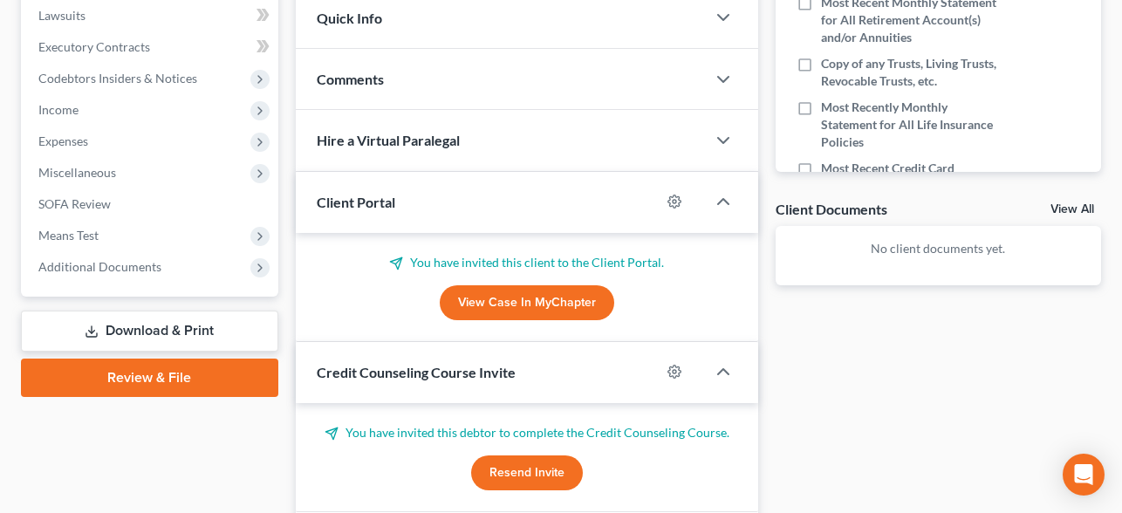
scroll to position [653, 0]
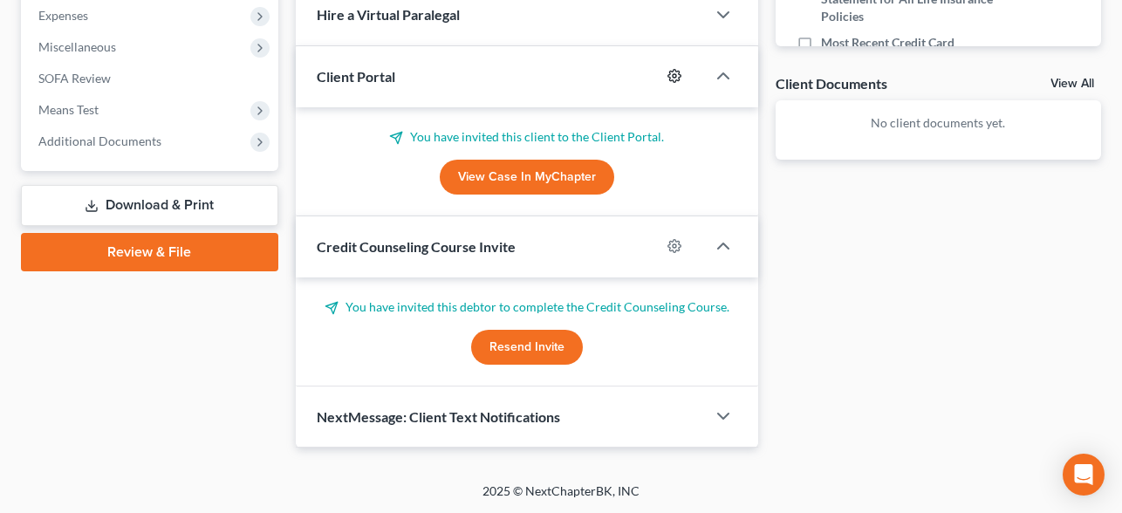
click at [673, 74] on circle "button" at bounding box center [674, 75] width 3 height 3
select select "1"
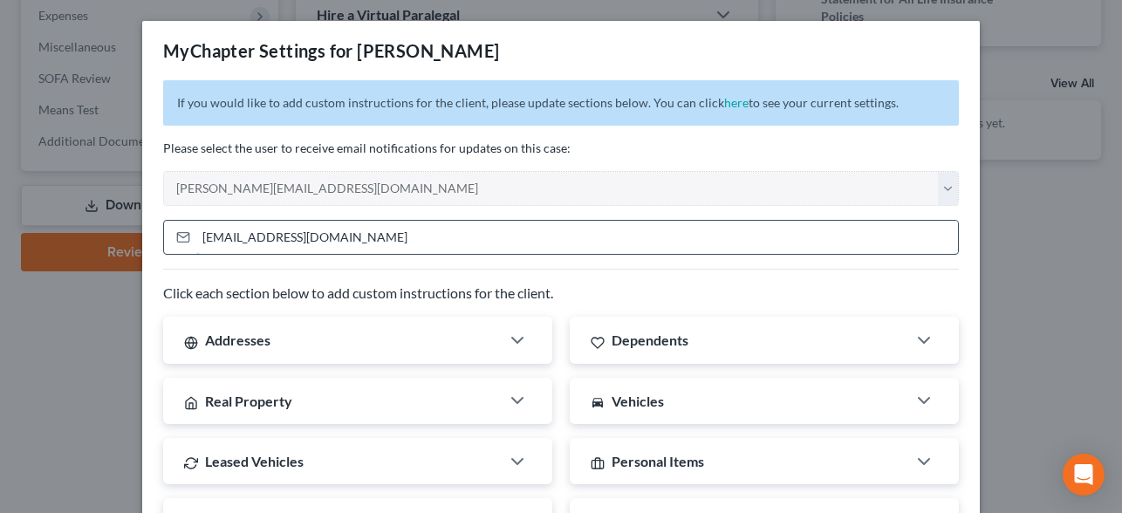
click at [341, 242] on input "pkbrown200@gmail.com" at bounding box center [577, 237] width 762 height 33
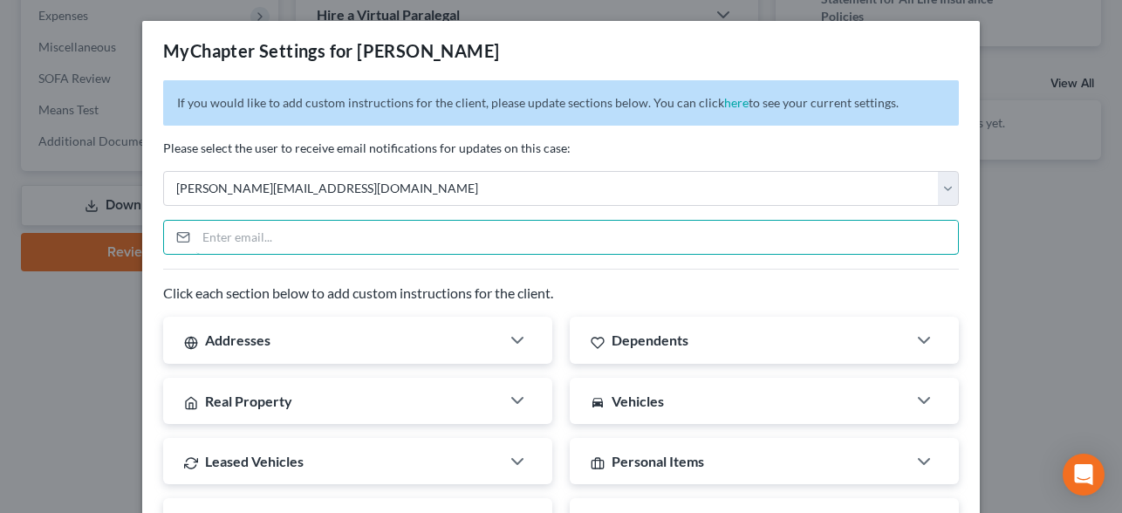
scroll to position [563, 0]
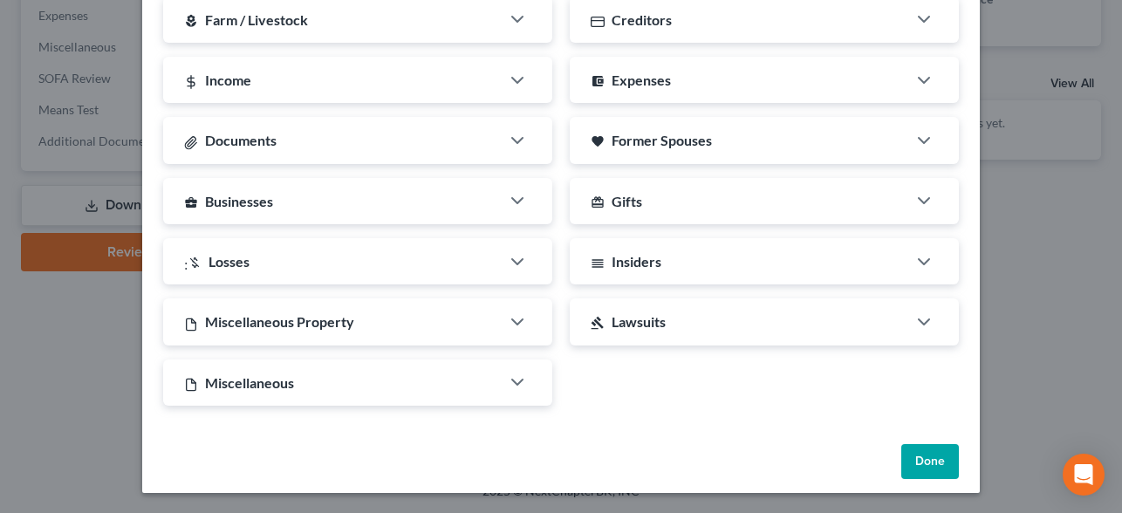
click at [938, 458] on button "Done" at bounding box center [930, 461] width 58 height 35
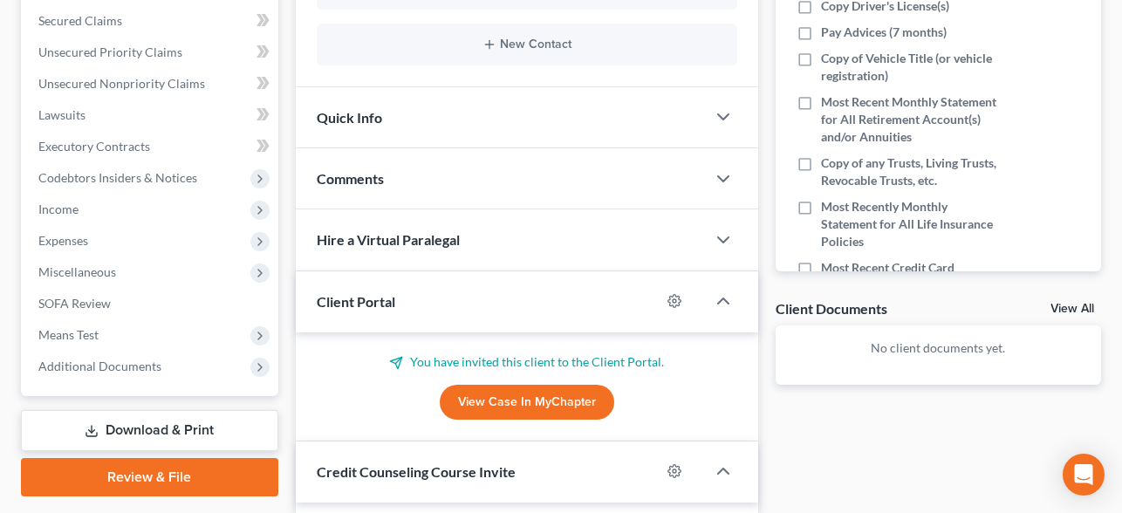
scroll to position [525, 0]
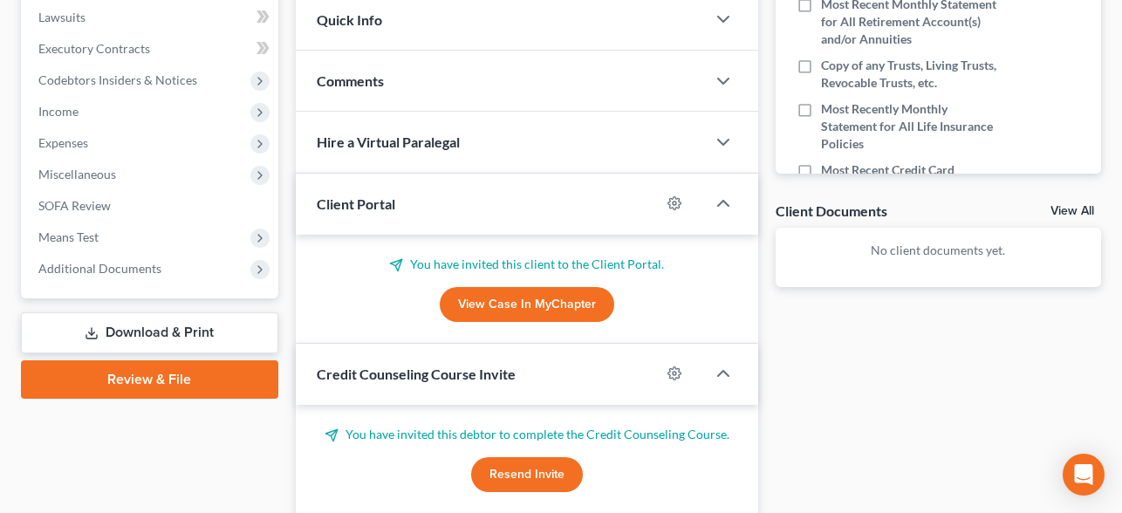
click at [667, 209] on div at bounding box center [682, 203] width 45 height 28
click at [673, 207] on icon "button" at bounding box center [674, 203] width 13 height 13
select select "1"
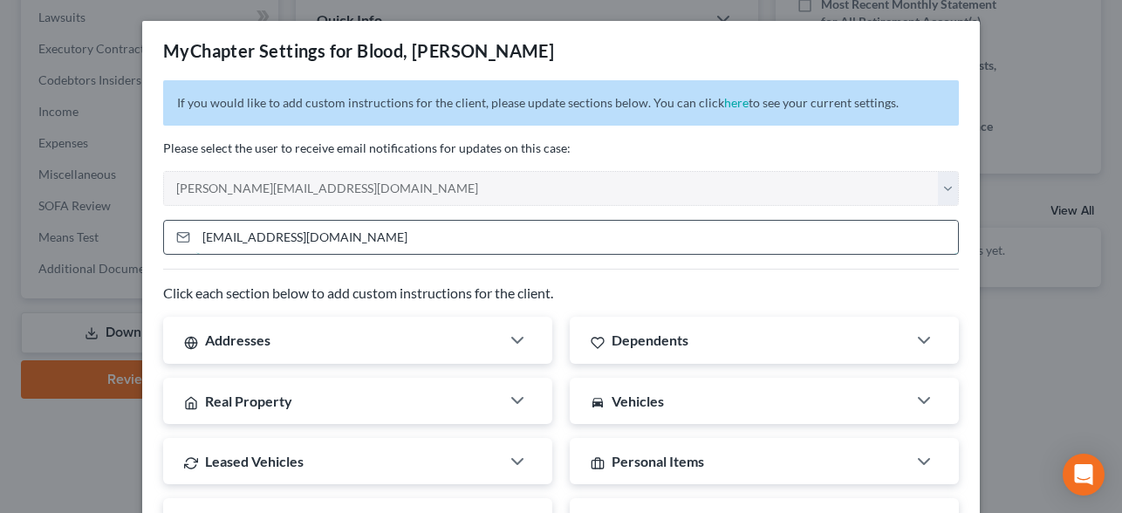
click at [317, 242] on input "tm.blood59@gmail.com" at bounding box center [577, 237] width 762 height 33
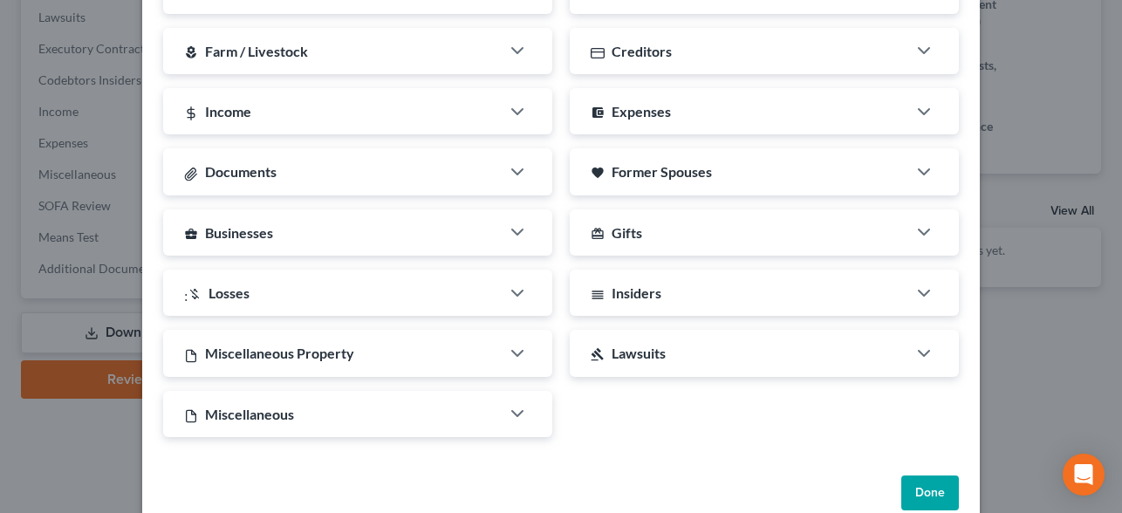
scroll to position [563, 0]
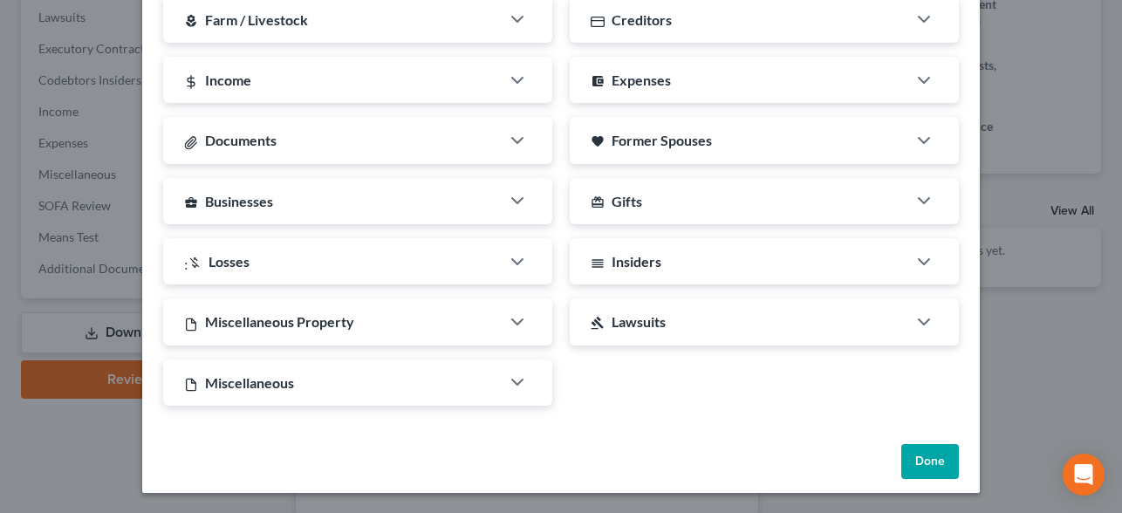
click at [932, 471] on button "Done" at bounding box center [930, 461] width 58 height 35
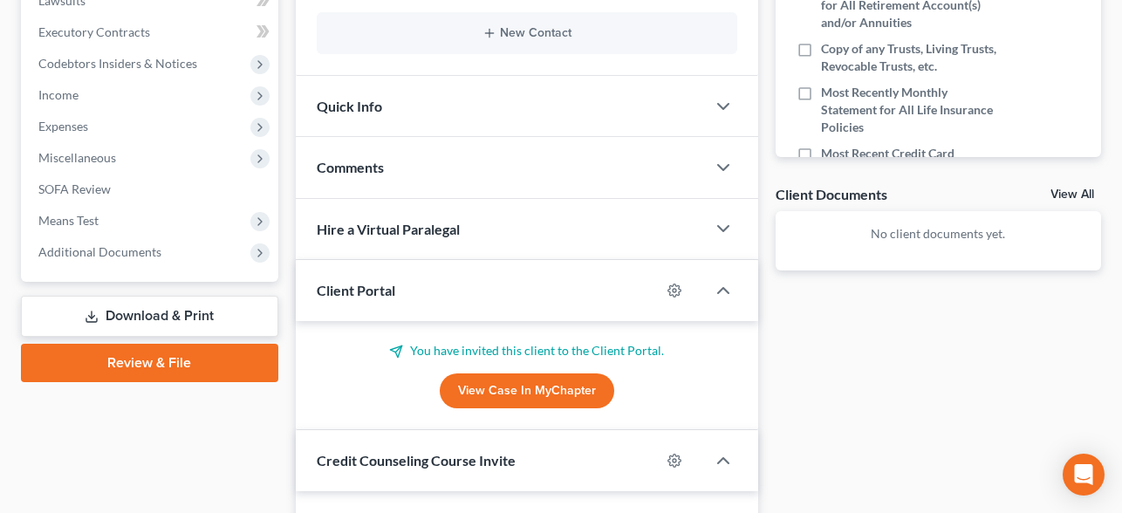
scroll to position [582, 0]
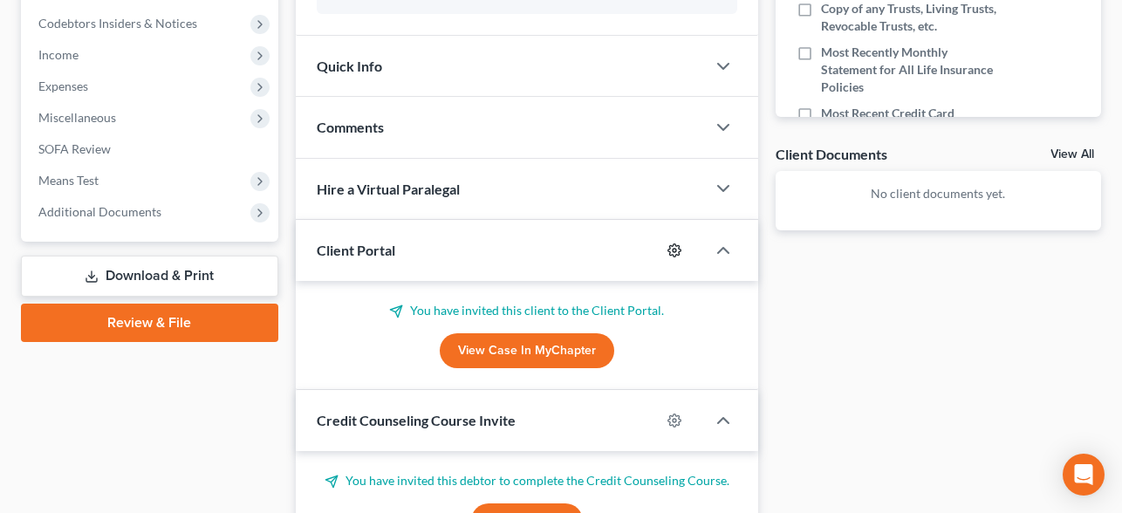
click at [677, 243] on icon "button" at bounding box center [674, 249] width 13 height 13
select select "1"
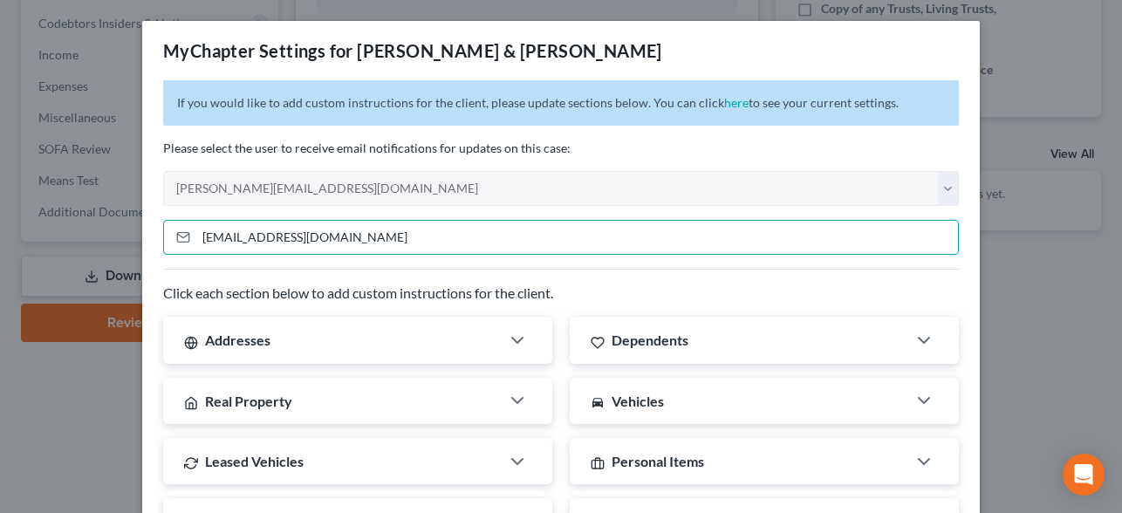
click at [677, 236] on input "jwfarr63@gmail.com" at bounding box center [577, 237] width 762 height 33
click at [447, 251] on input "jwfarr63@gmail.com" at bounding box center [577, 237] width 762 height 33
type input "jwfarr63@gmail."
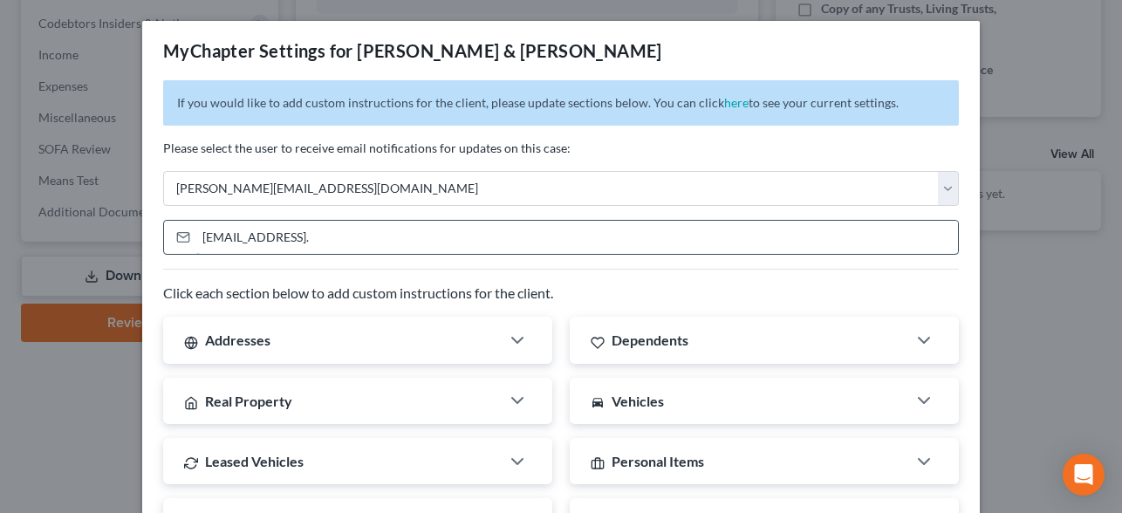
click at [367, 232] on input "jwfarr63@gmail." at bounding box center [577, 237] width 762 height 33
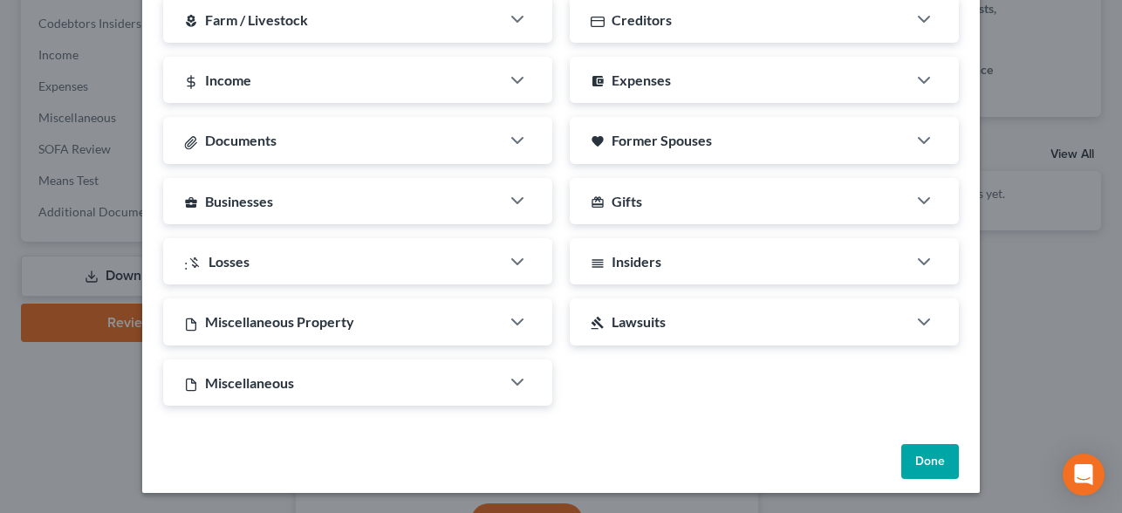
click at [940, 457] on button "Done" at bounding box center [930, 461] width 58 height 35
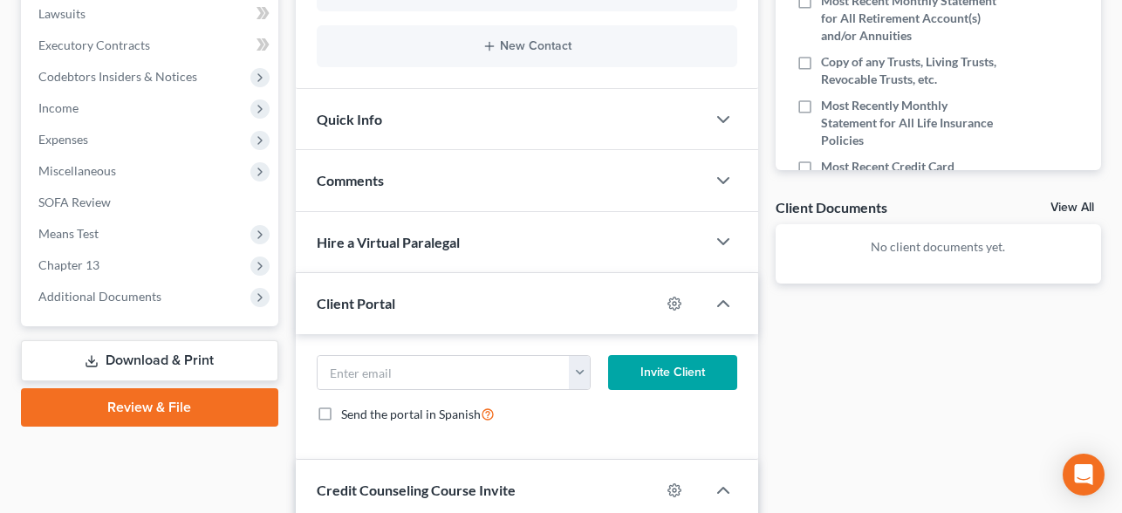
scroll to position [531, 0]
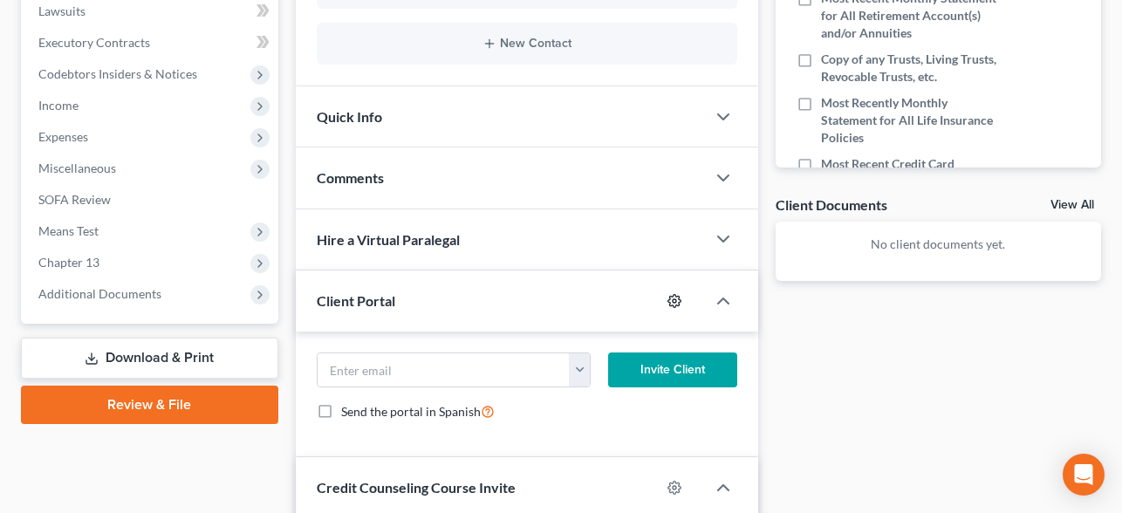
click at [671, 294] on icon "button" at bounding box center [674, 301] width 14 height 14
select select "1"
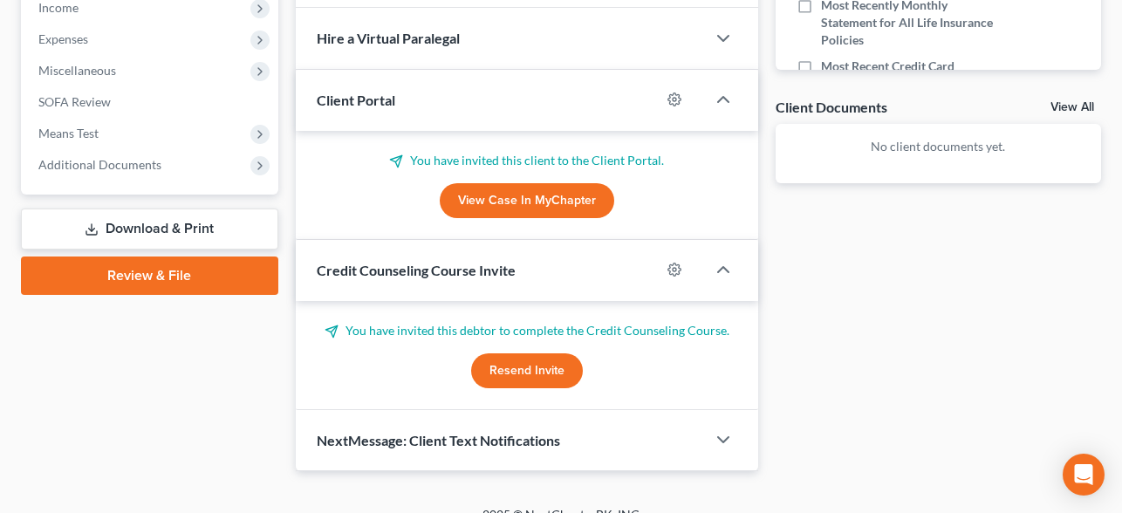
scroll to position [634, 0]
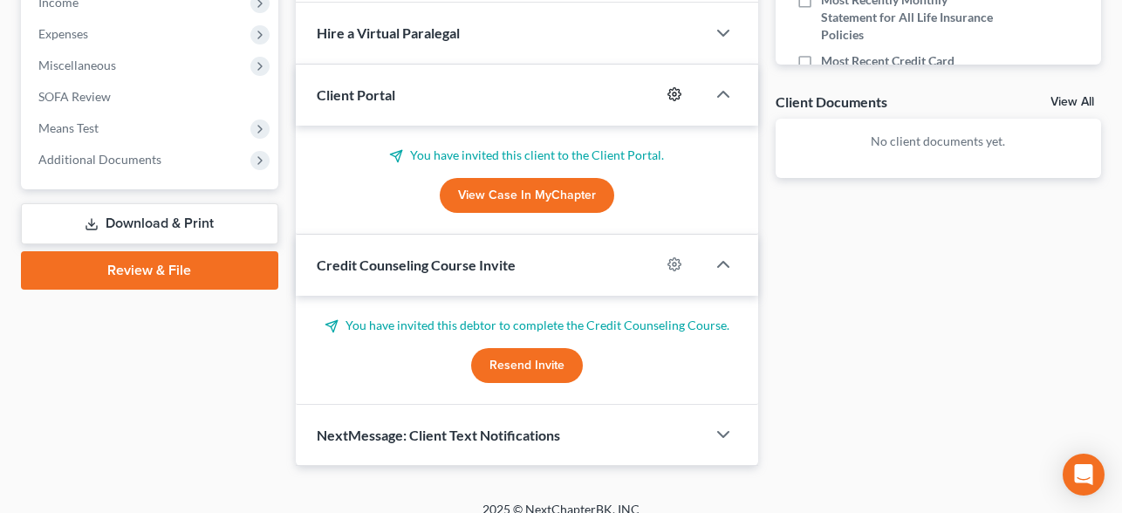
click at [674, 93] on icon "button" at bounding box center [674, 94] width 14 height 14
select select "1"
